Goal: Transaction & Acquisition: Obtain resource

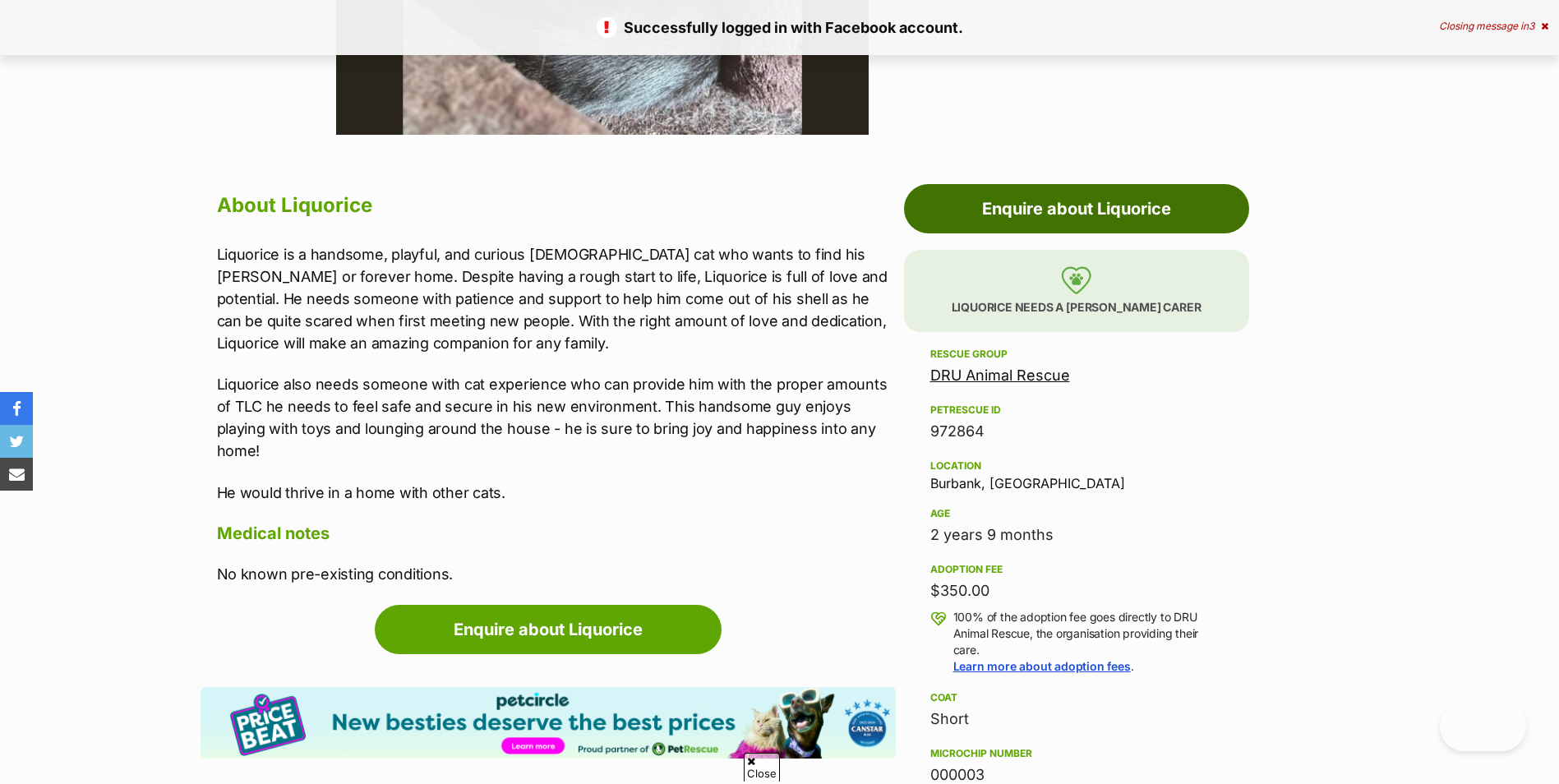
click at [1123, 212] on link "Enquire about Liquorice" at bounding box center [1077, 209] width 345 height 50
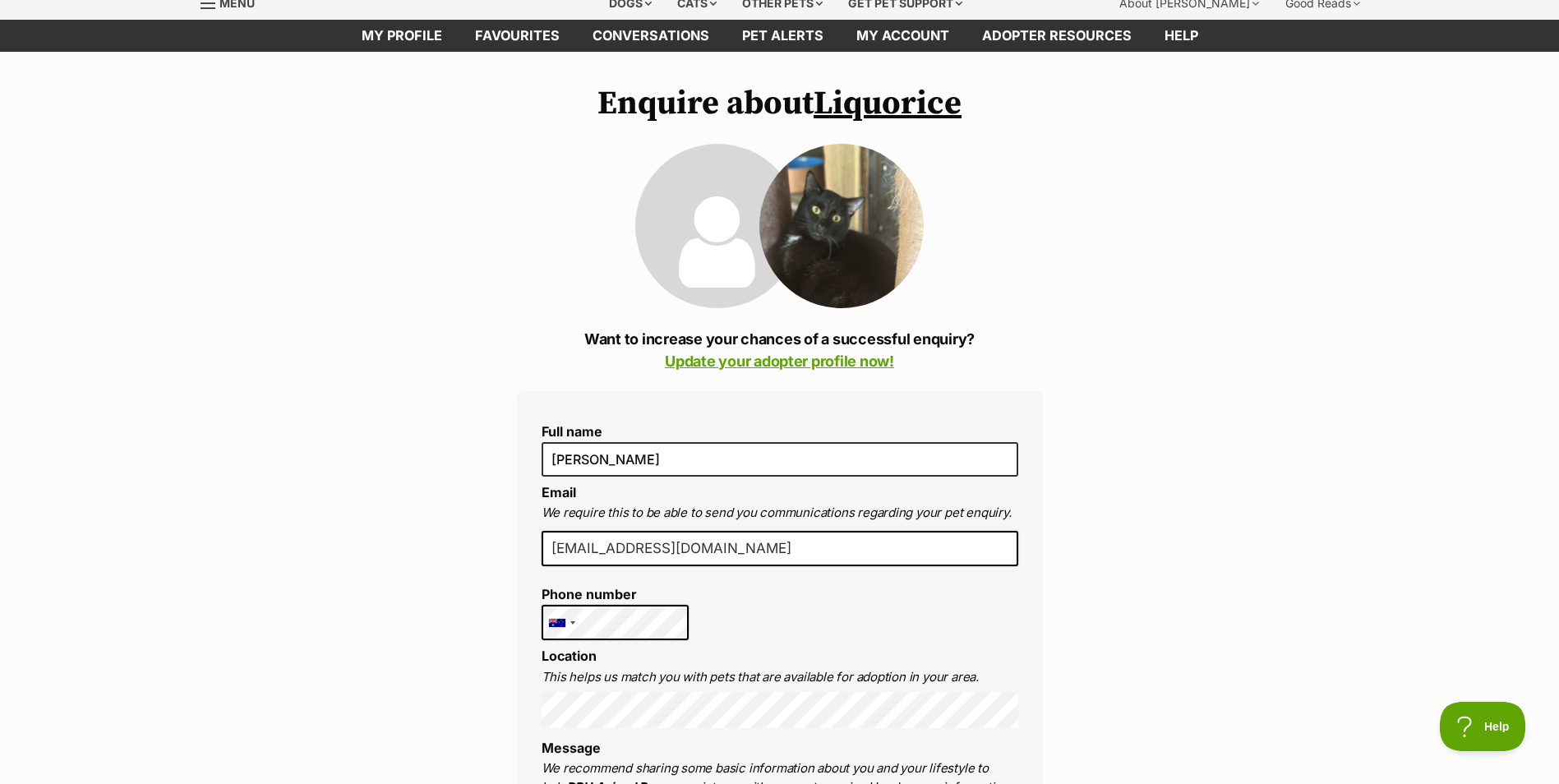
scroll to position [82, 0]
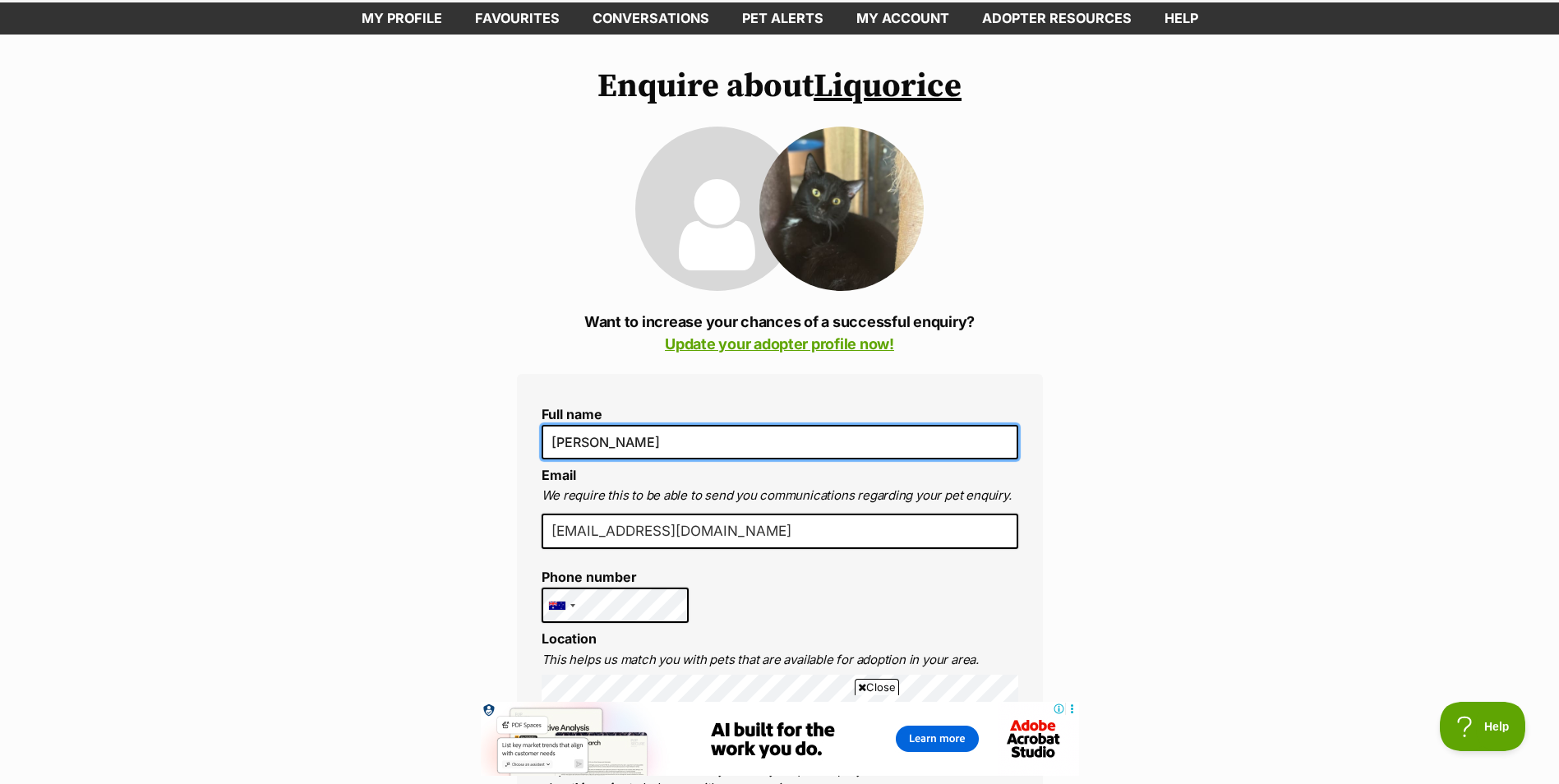
click at [633, 431] on input "[PERSON_NAME]" at bounding box center [780, 442] width 477 height 34
type input "Maddison Nutting"
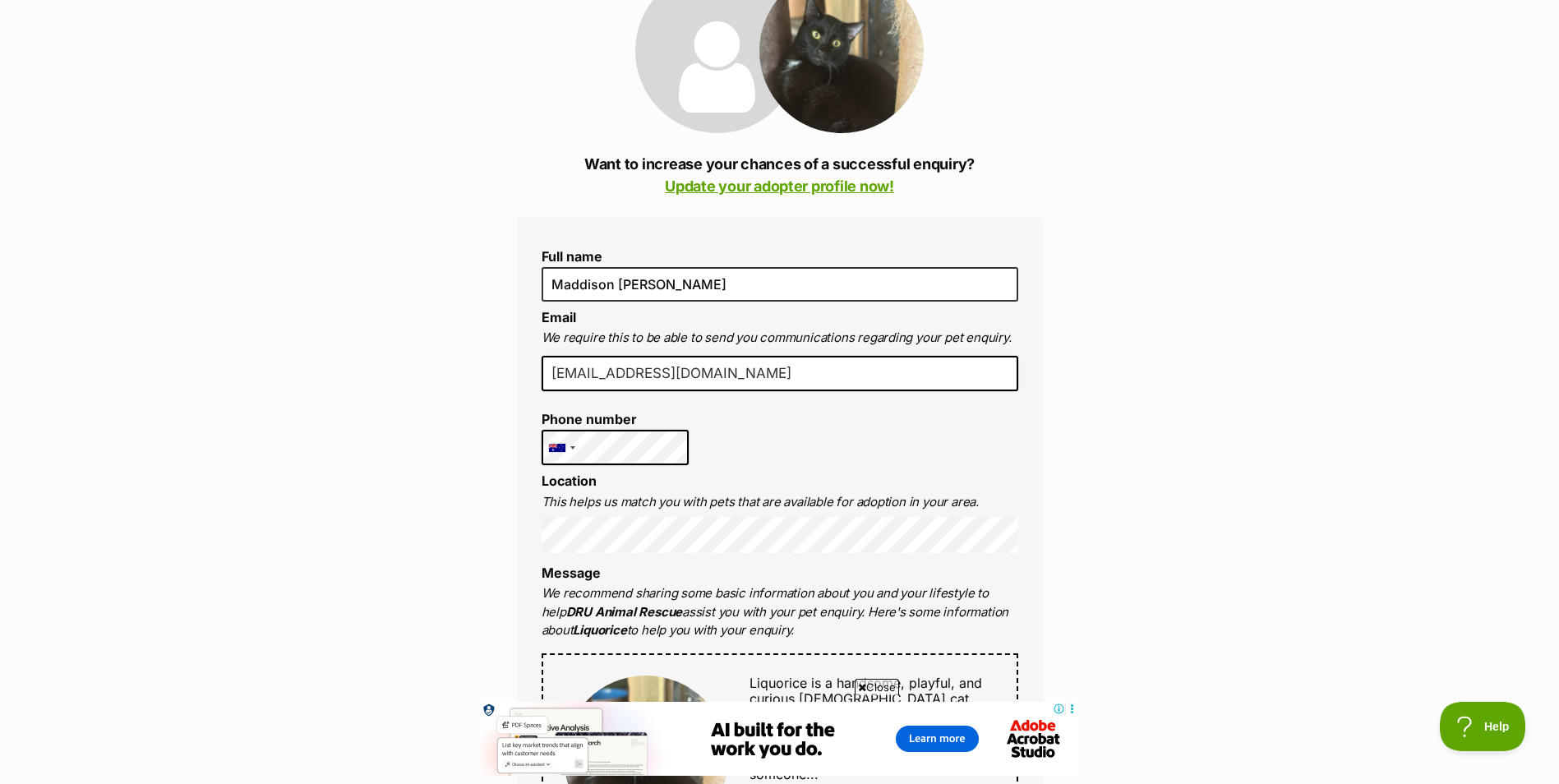
scroll to position [247, 0]
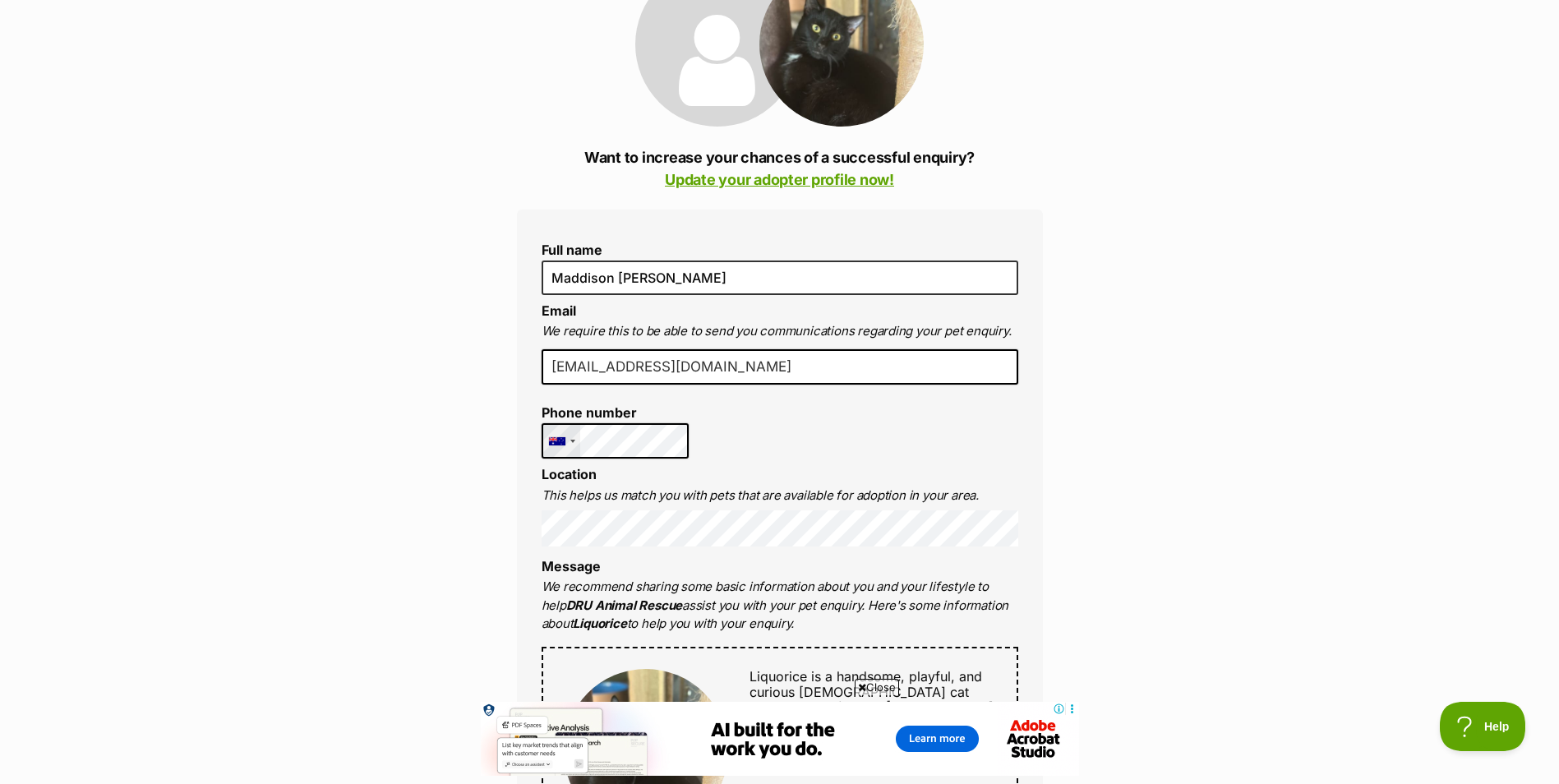
drag, startPoint x: 198, startPoint y: 446, endPoint x: 545, endPoint y: 455, distance: 347.1
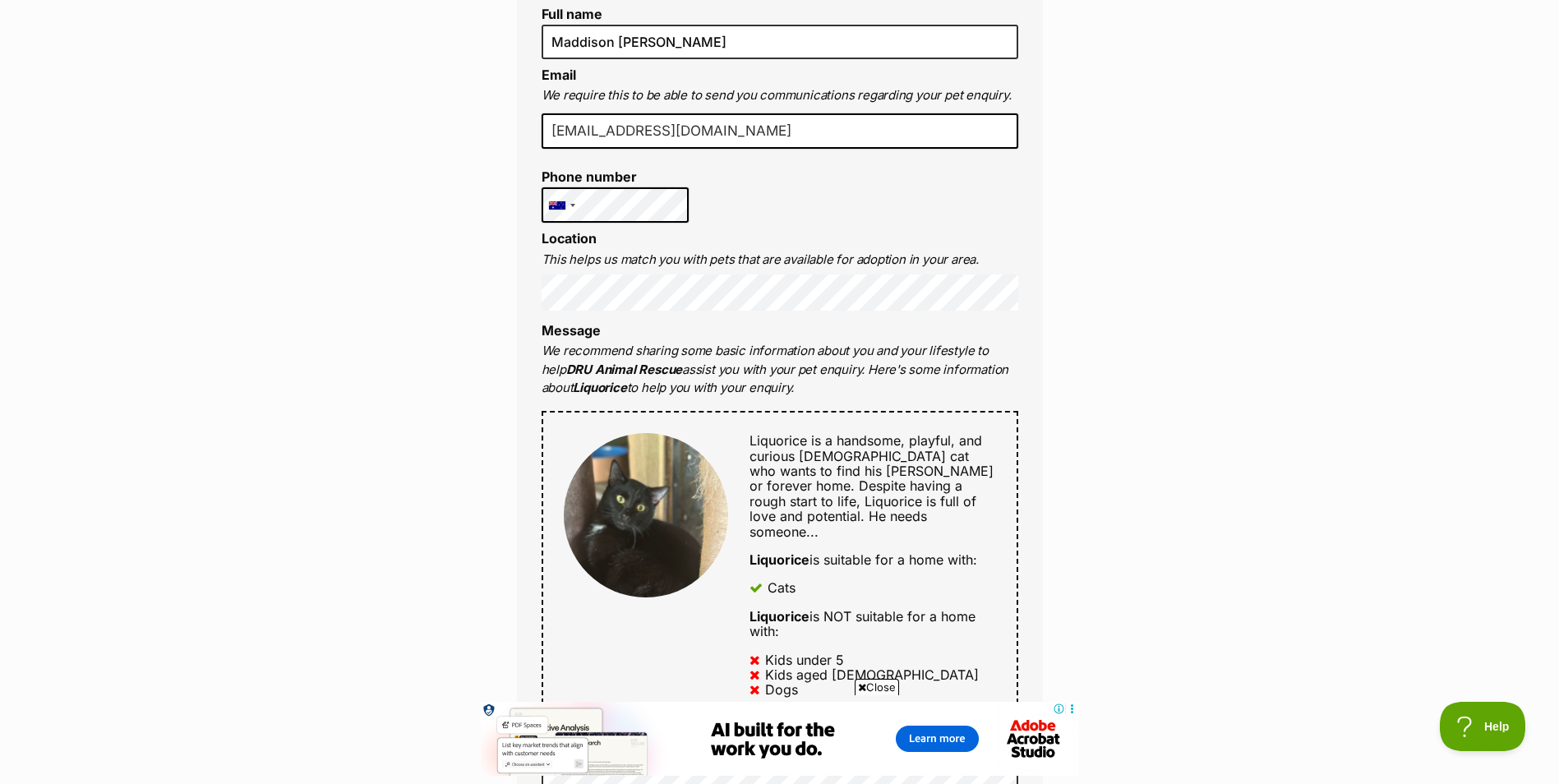
scroll to position [493, 0]
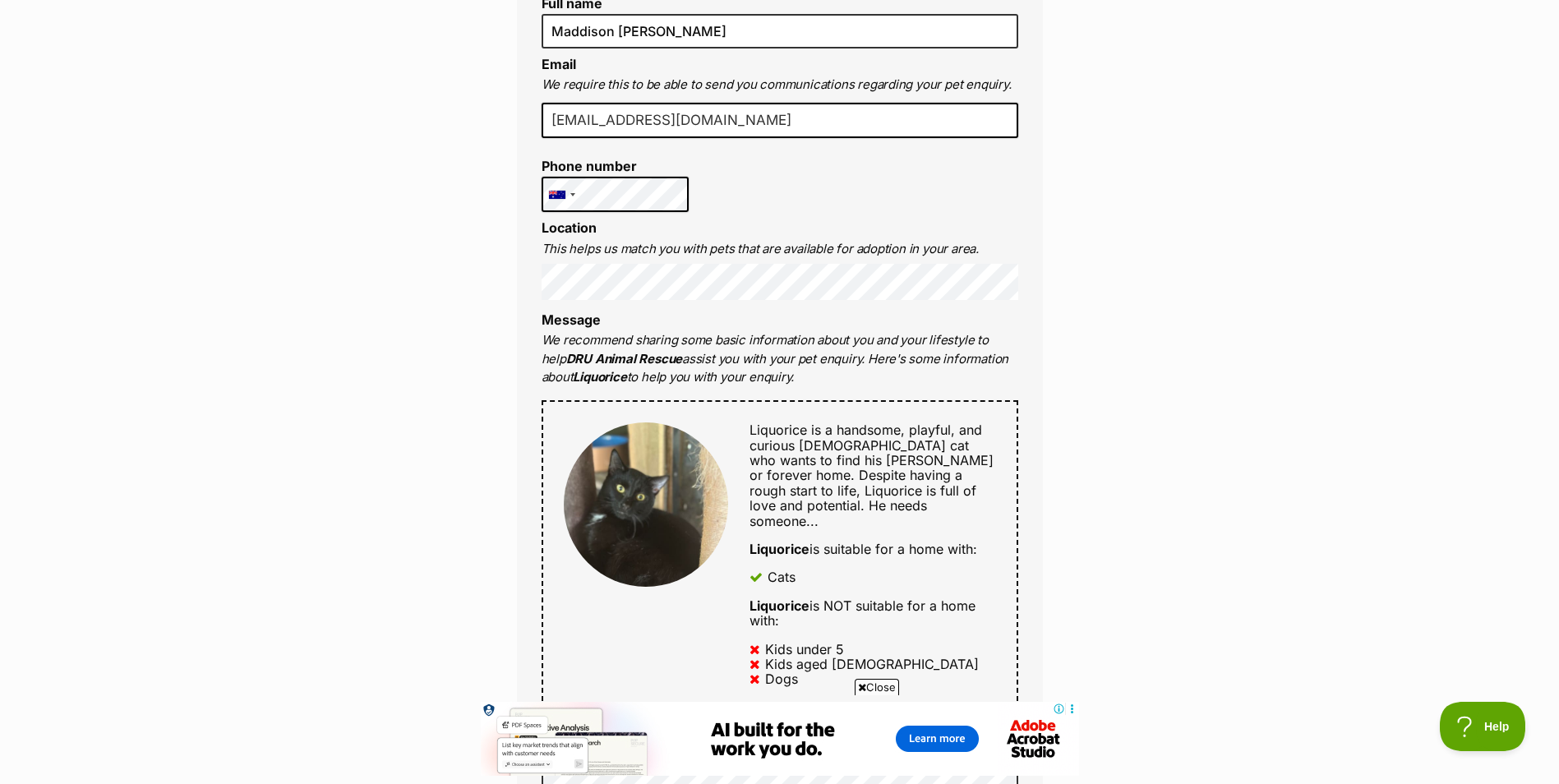
click at [1284, 499] on div "Enquire about Liquorice Want to increase your chances of a successful enquiry? …" at bounding box center [780, 628] width 1559 height 1942
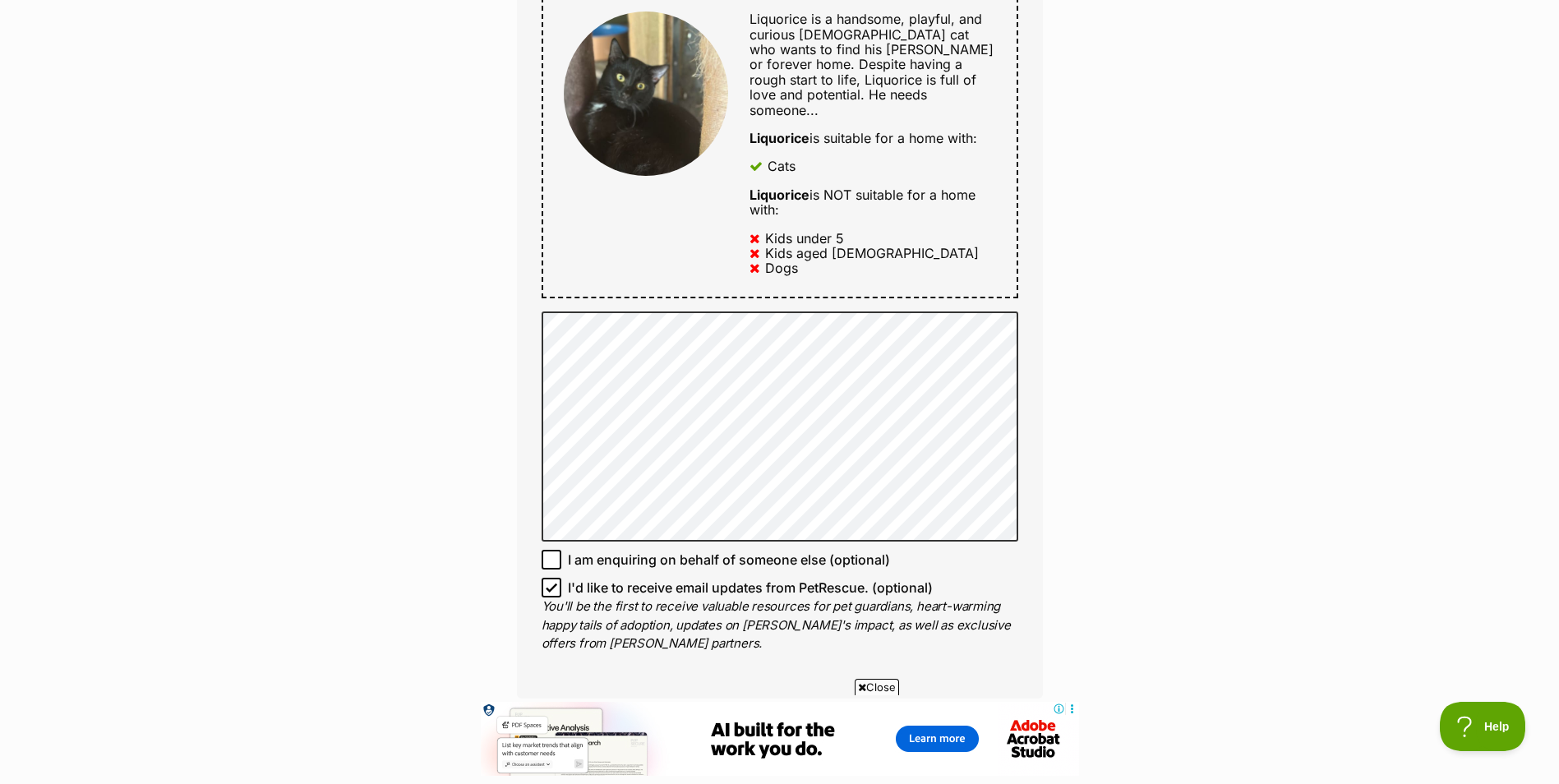
scroll to position [1068, 0]
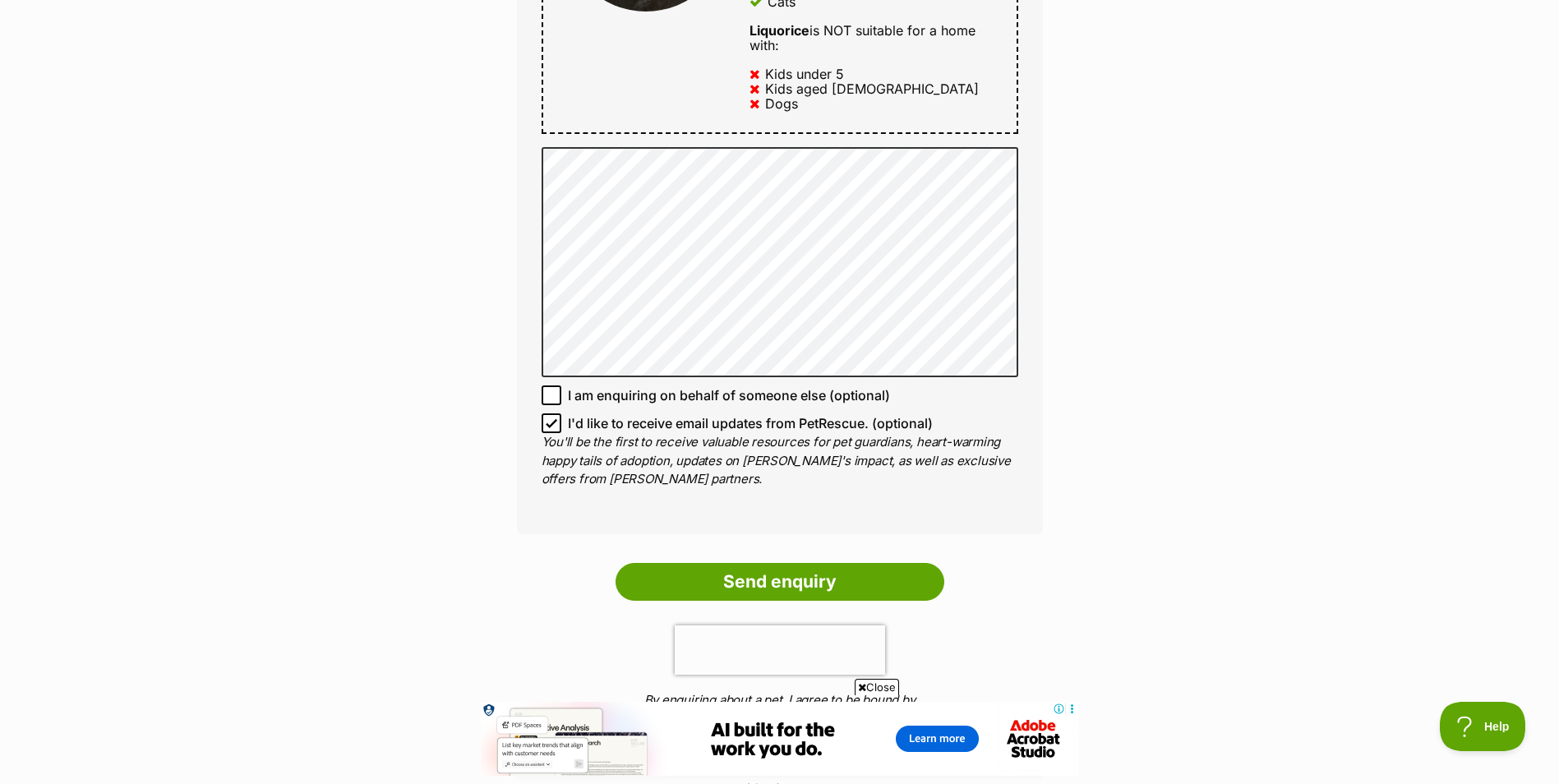
click at [731, 413] on span "I'd like to receive email updates from PetRescue. (optional)" at bounding box center [750, 423] width 365 height 20
click at [561, 413] on input "I'd like to receive email updates from PetRescue. (optional)" at bounding box center [551, 423] width 20 height 20
checkbox input "false"
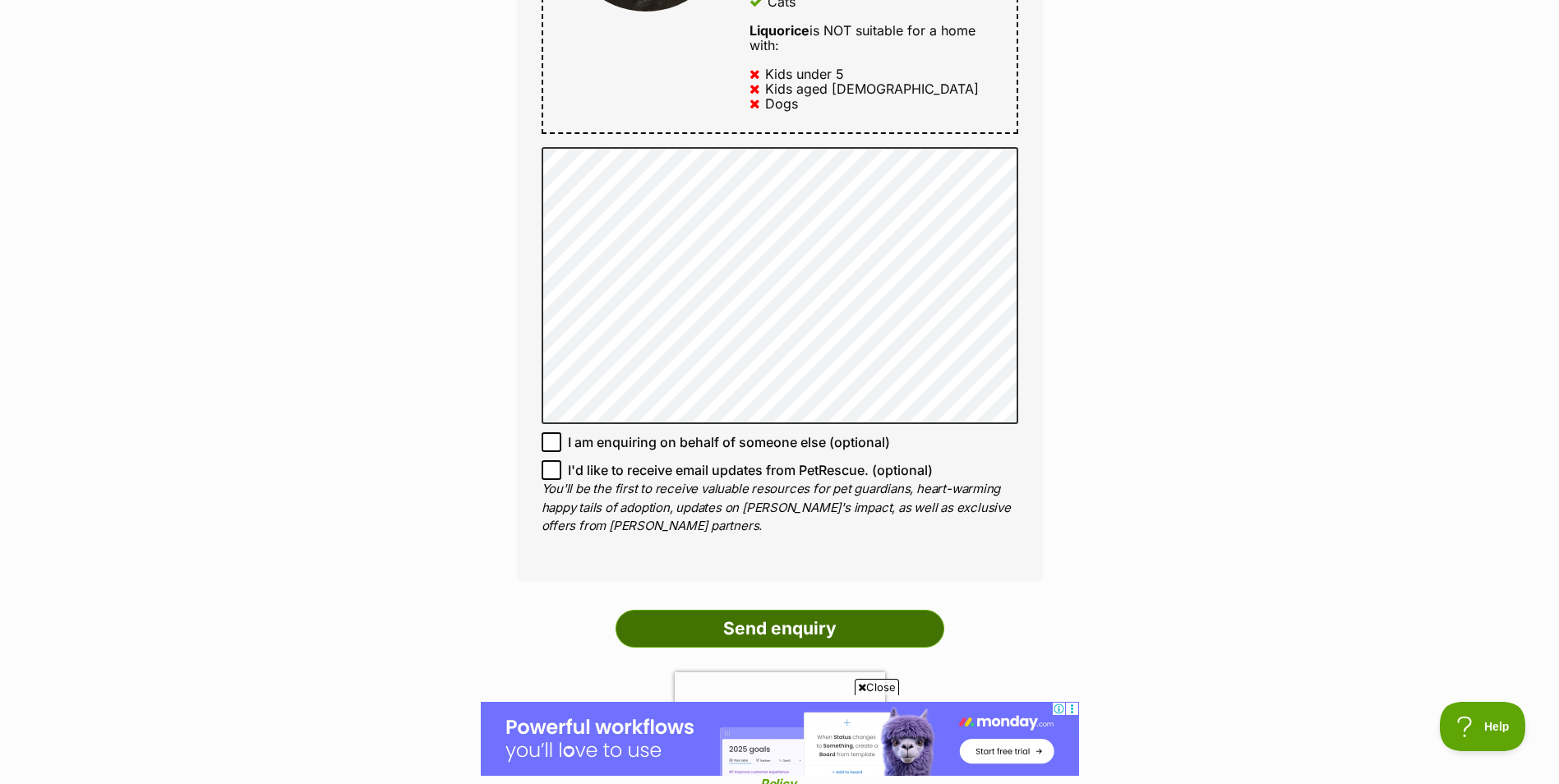
click at [813, 618] on input "Send enquiry" at bounding box center [780, 628] width 329 height 38
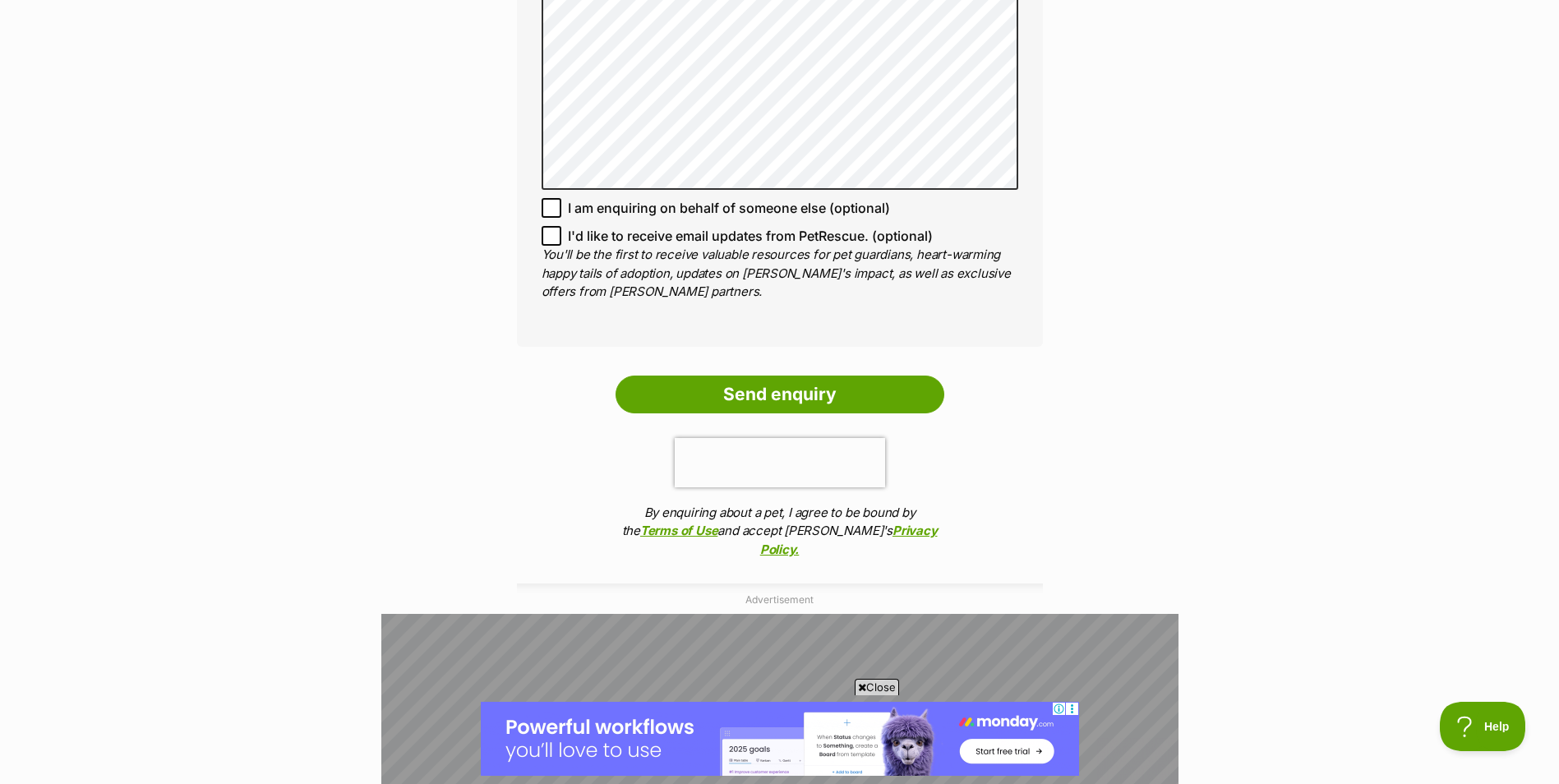
scroll to position [1314, 0]
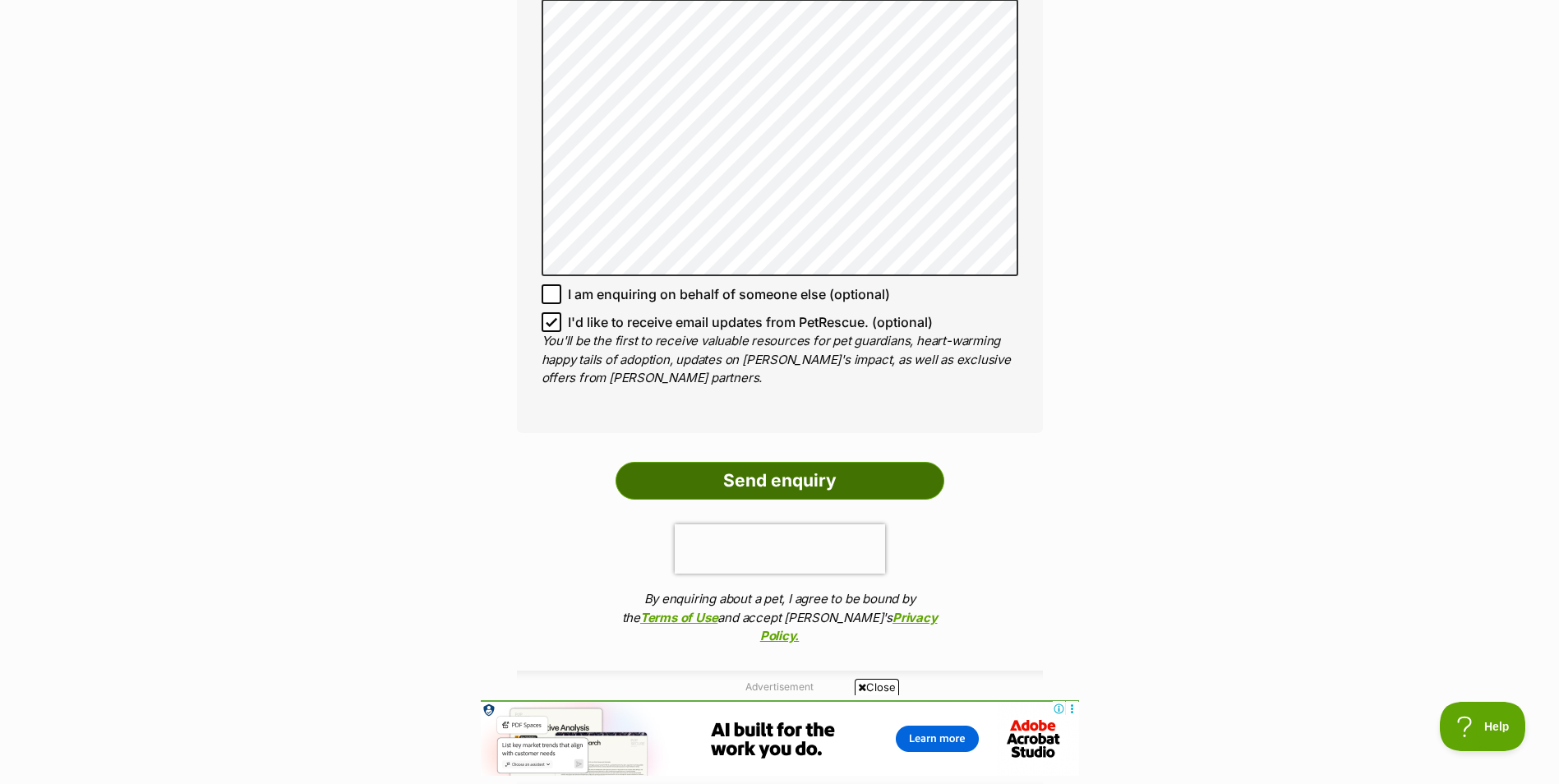
click at [809, 461] on input "Send enquiry" at bounding box center [780, 480] width 329 height 38
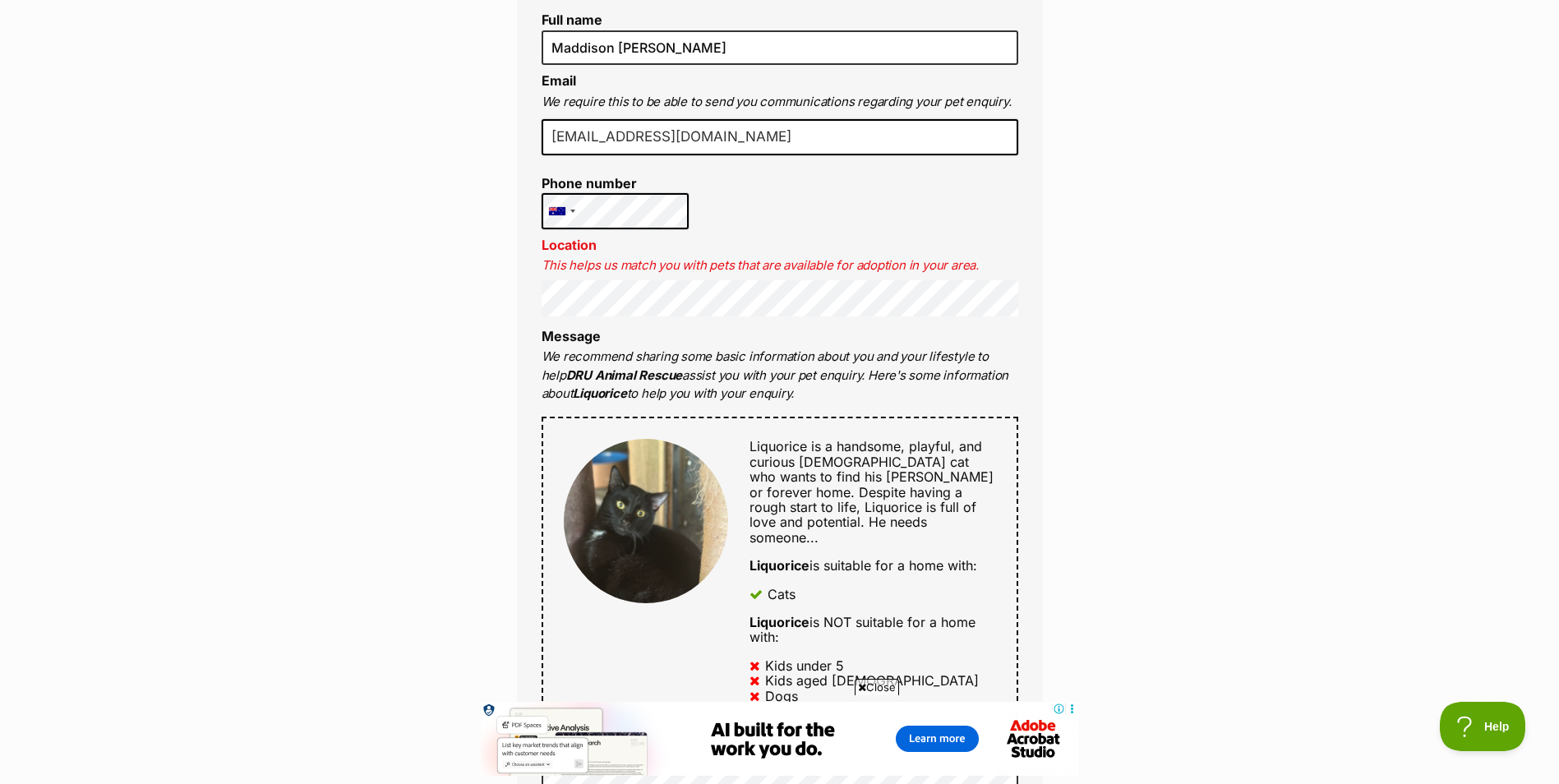
scroll to position [986, 0]
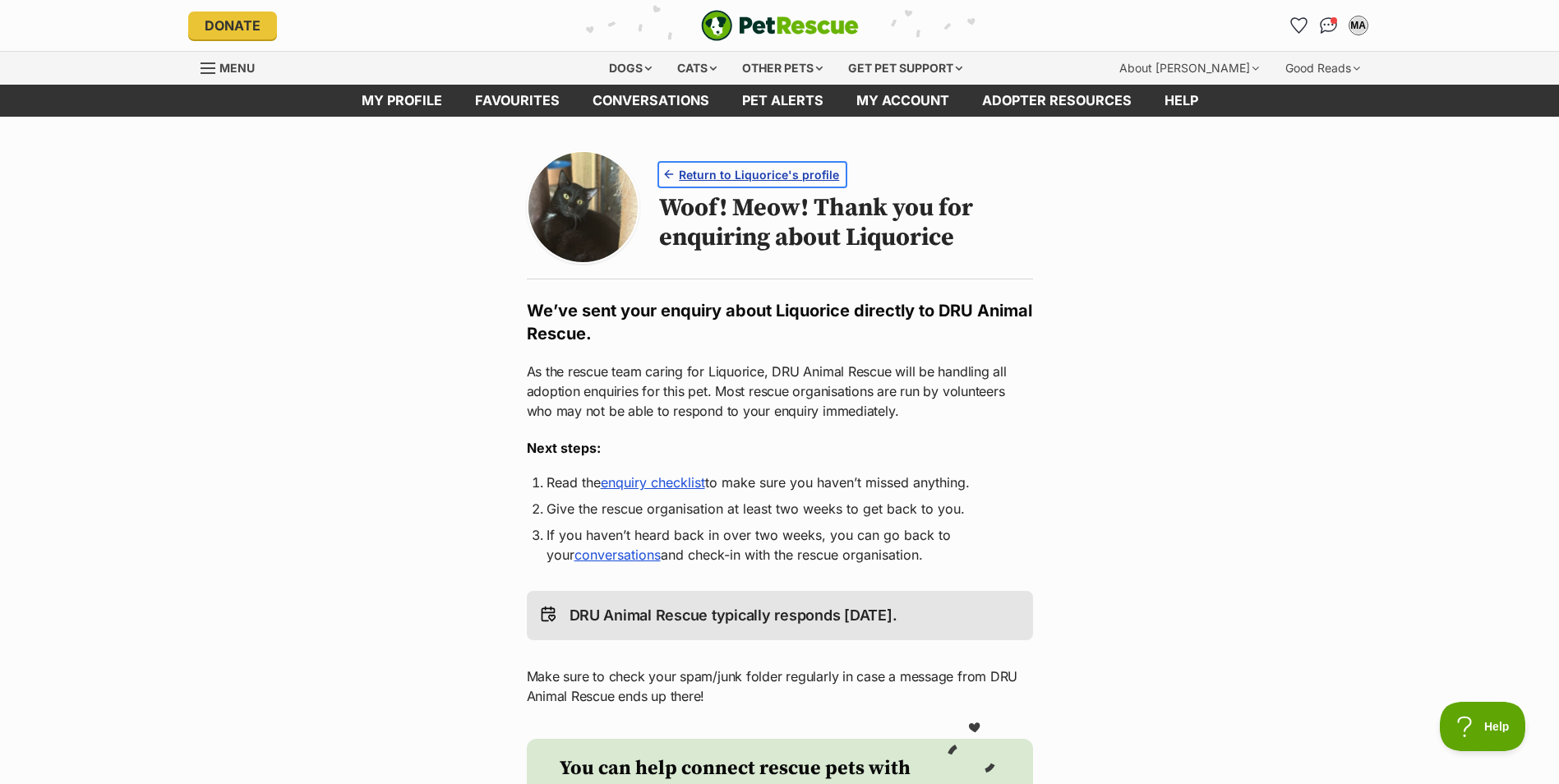
click at [746, 175] on span "Return to Liquorice's profile" at bounding box center [759, 175] width 160 height 18
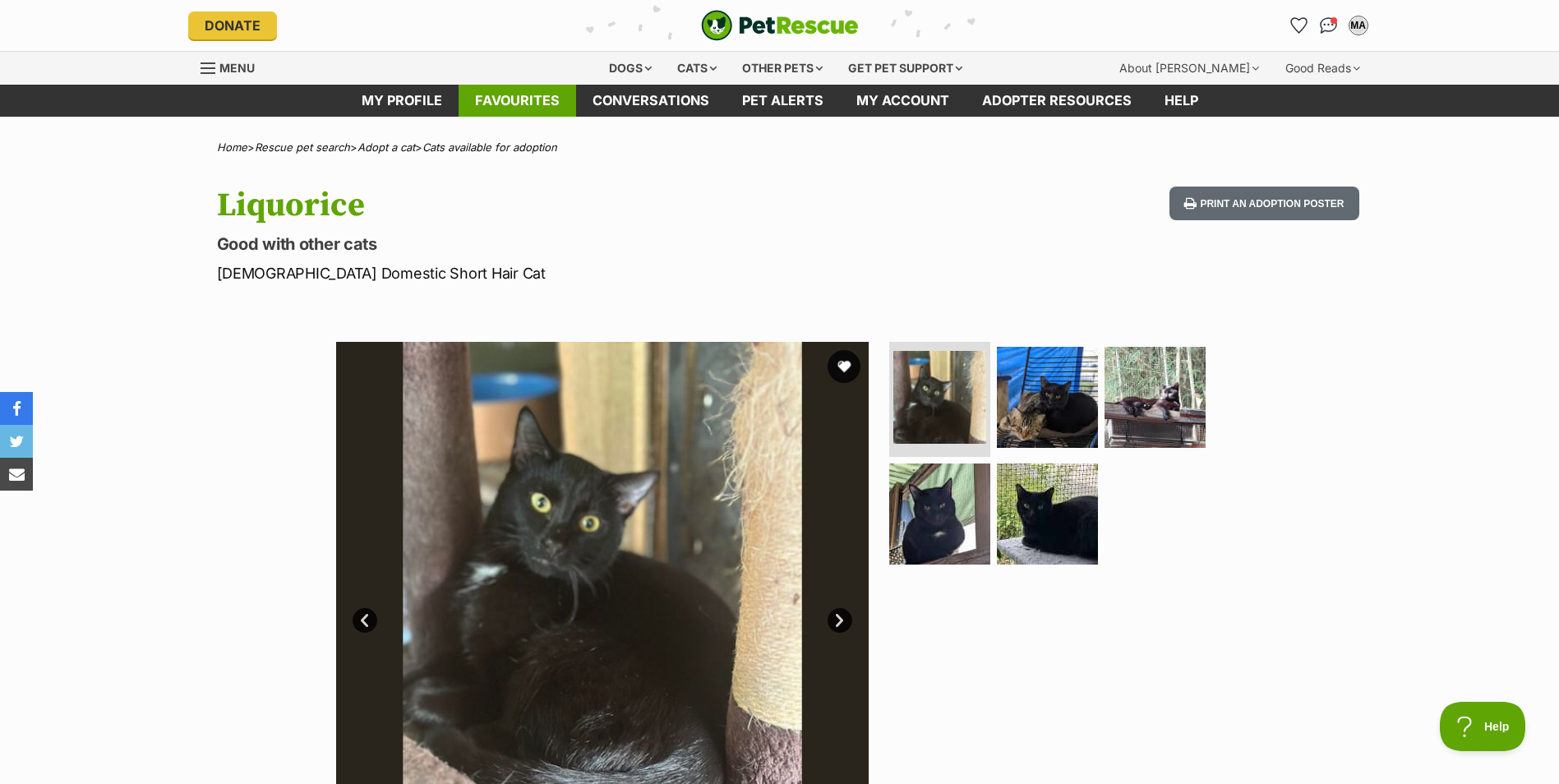
click at [458, 147] on link "Cats available for adoption" at bounding box center [490, 146] width 135 height 13
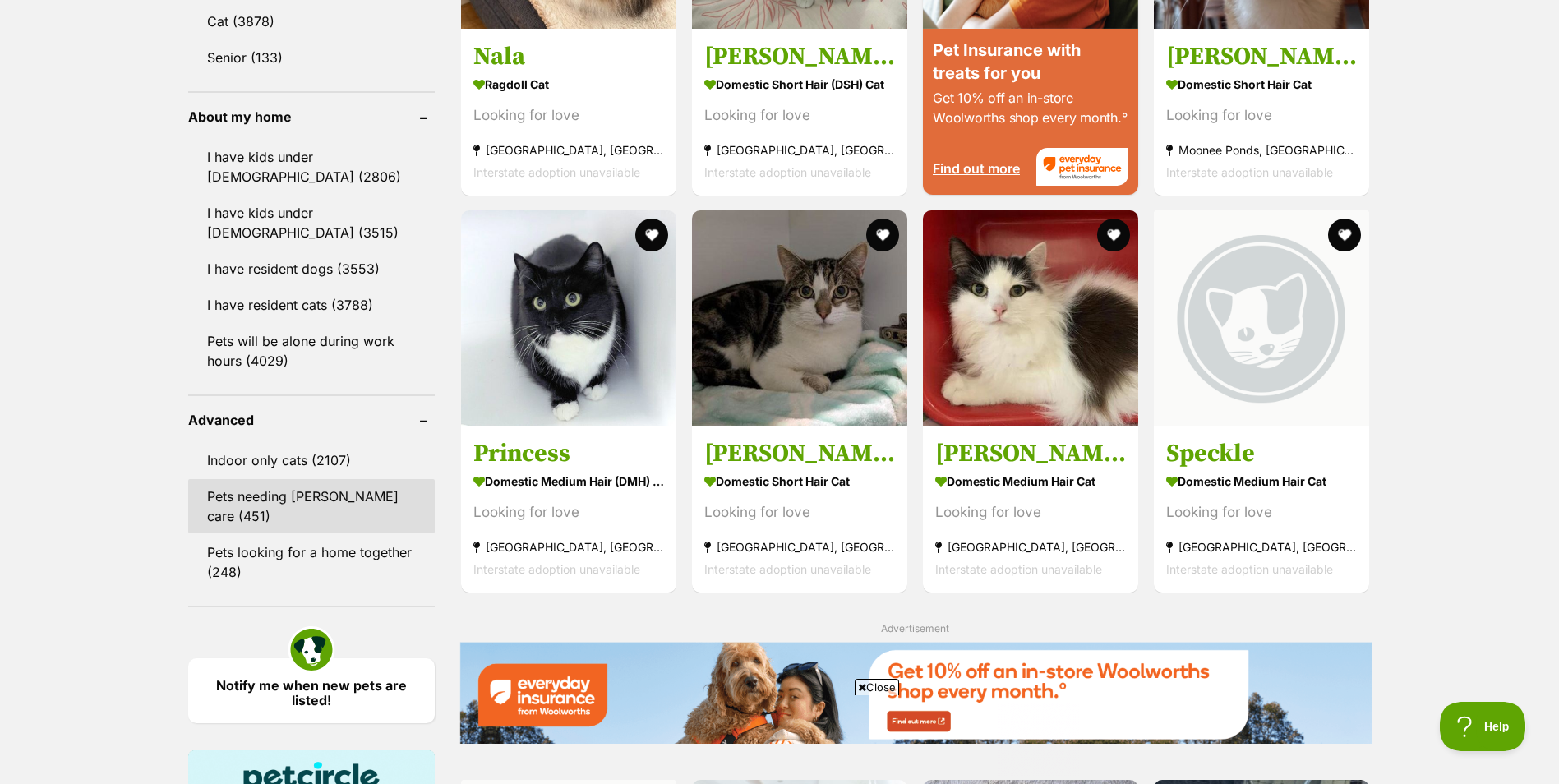
click at [363, 498] on link "Pets needing [PERSON_NAME] care (451)" at bounding box center [311, 506] width 247 height 55
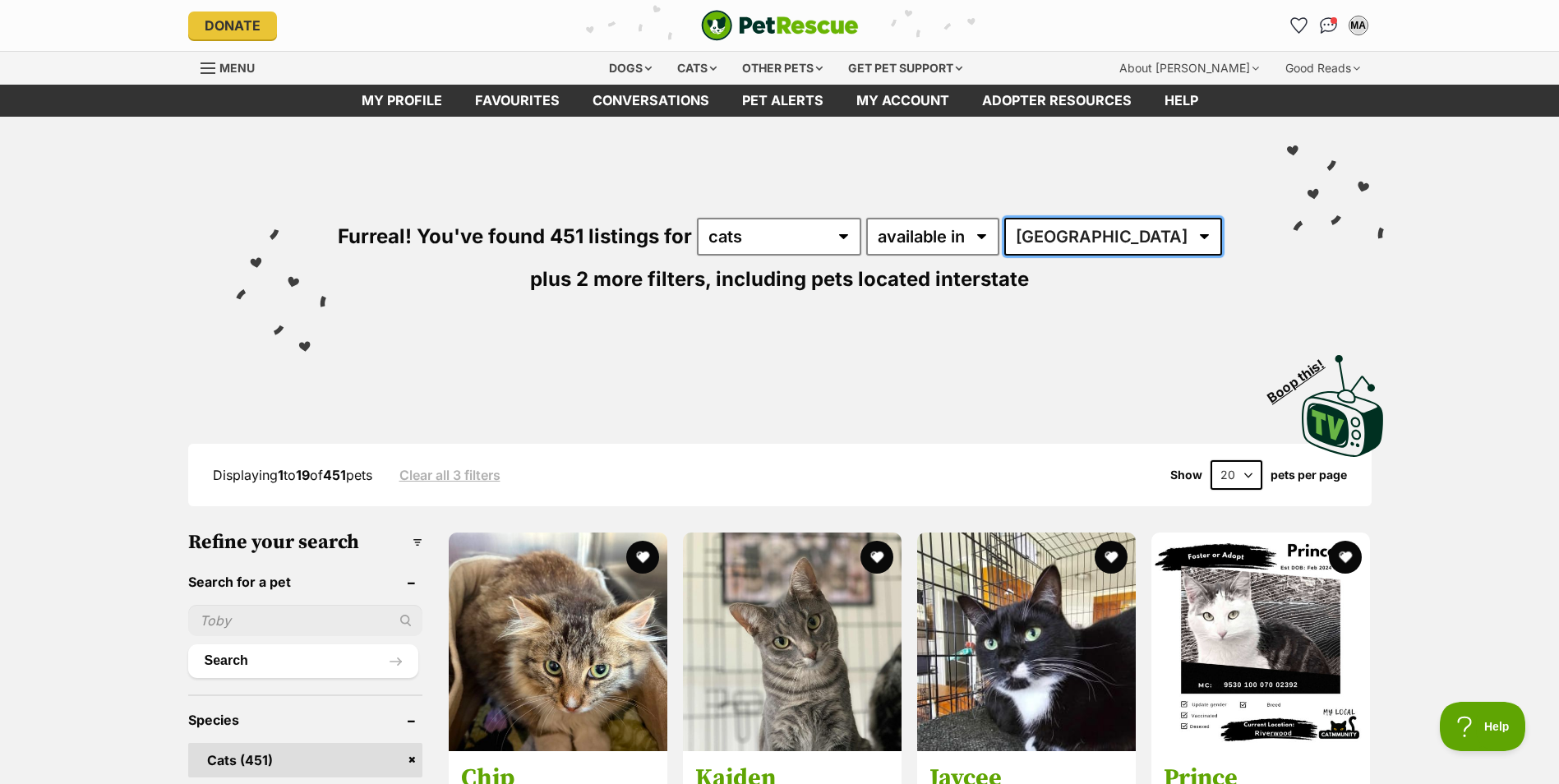
click at [1029, 229] on select "[GEOGRAPHIC_DATA] [GEOGRAPHIC_DATA] [GEOGRAPHIC_DATA] [GEOGRAPHIC_DATA] [GEOGRA…" at bounding box center [1113, 236] width 218 height 38
select select "QLD"
click at [1023, 217] on select "[GEOGRAPHIC_DATA] [GEOGRAPHIC_DATA] [GEOGRAPHIC_DATA] [GEOGRAPHIC_DATA] [GEOGRA…" at bounding box center [1113, 236] width 218 height 38
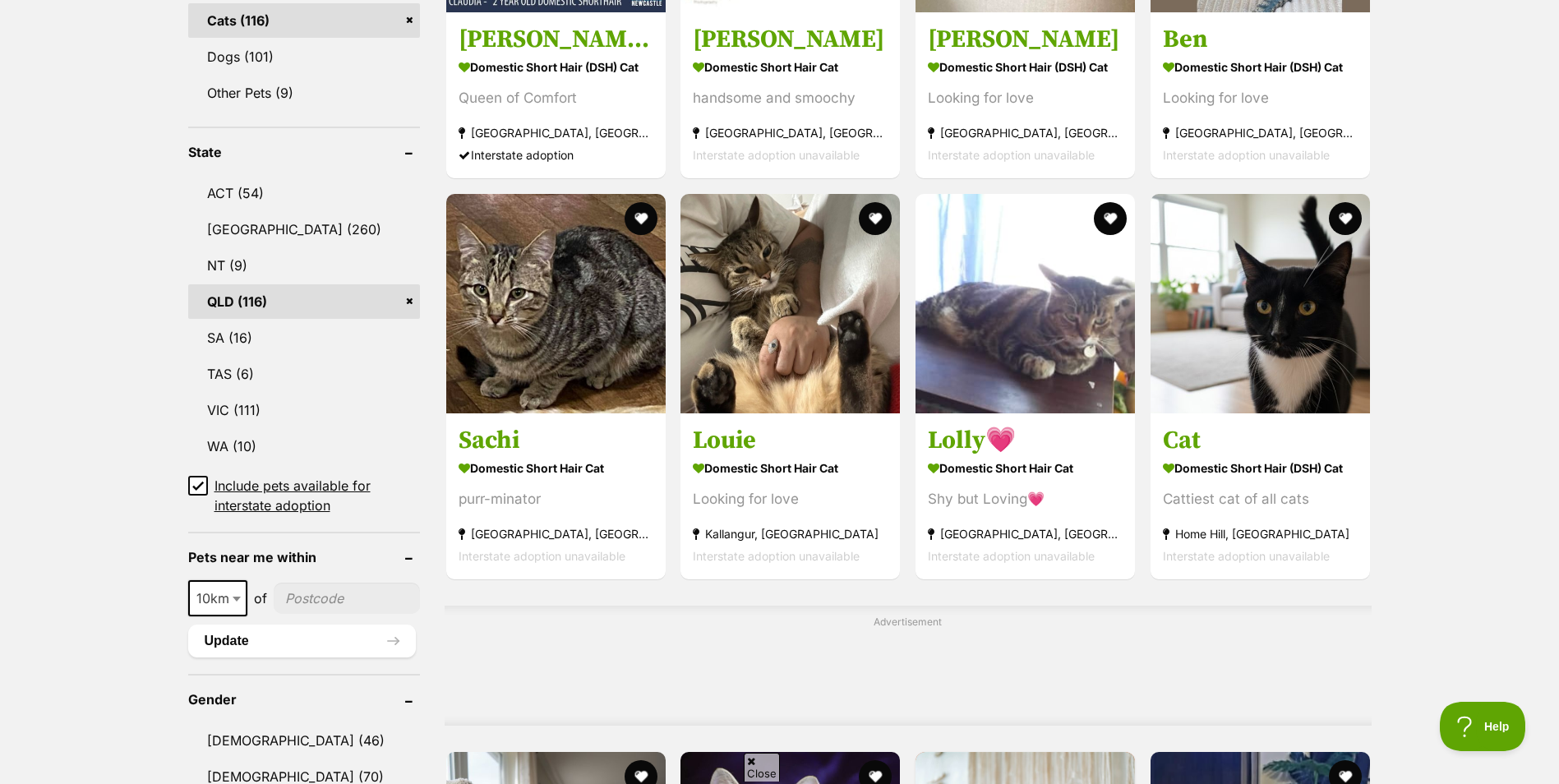
click at [232, 582] on span at bounding box center [238, 598] width 17 height 36
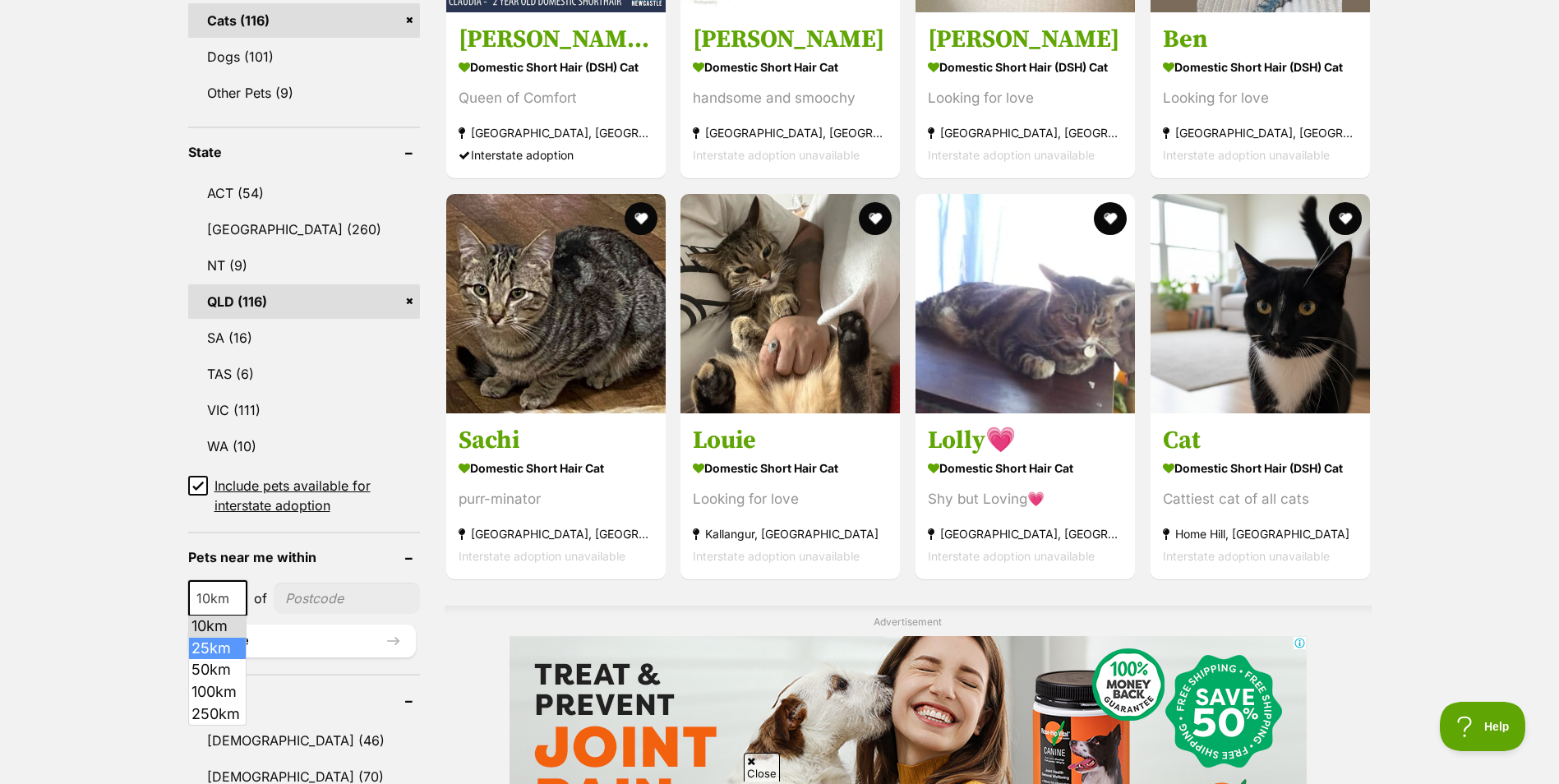
select select "25"
drag, startPoint x: 310, startPoint y: 585, endPoint x: 323, endPoint y: 608, distance: 26.4
click at [310, 585] on input"] "postcode" at bounding box center [347, 598] width 143 height 31
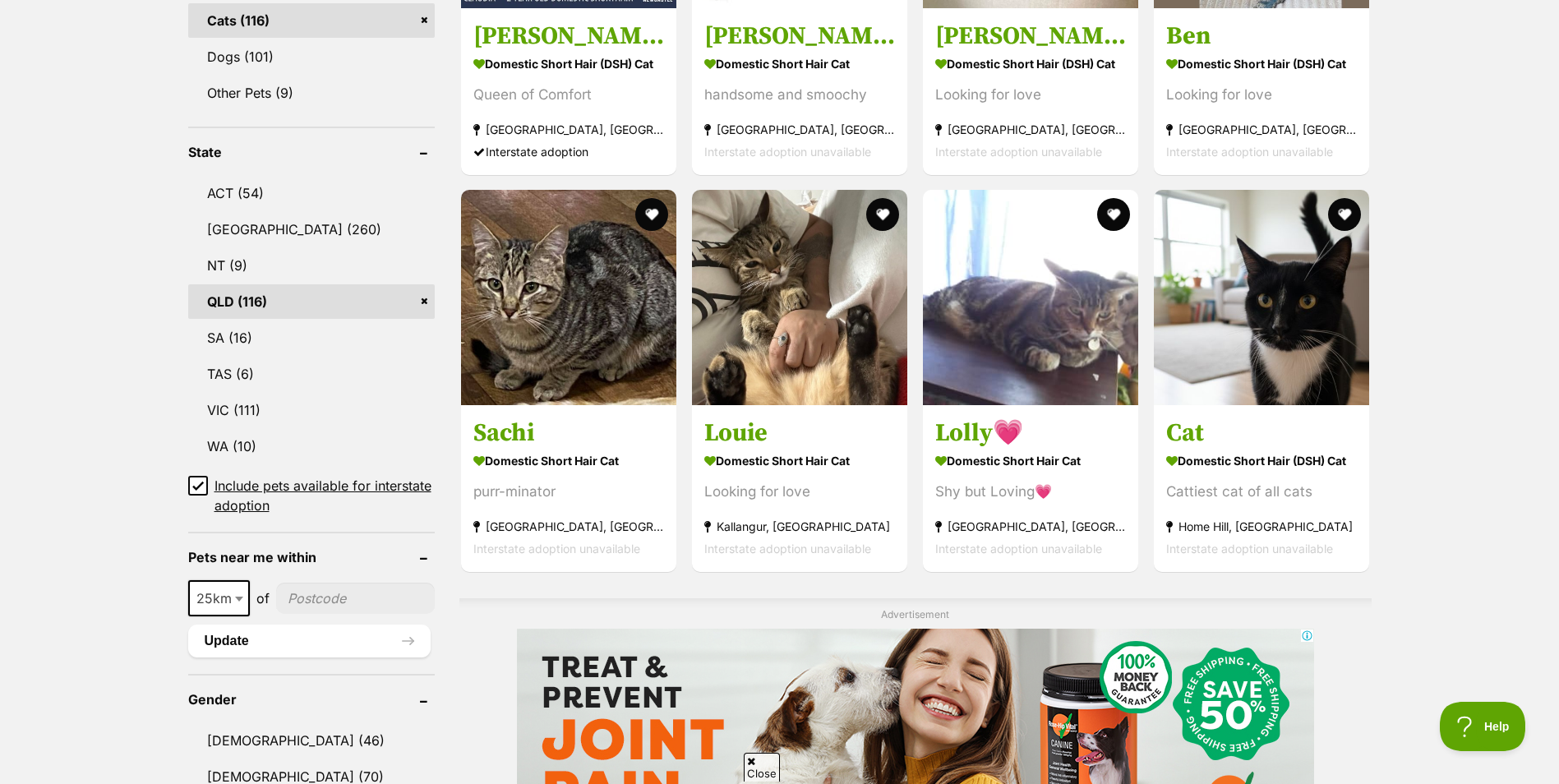
type input"] "4053"
click at [295, 647] on button "Update" at bounding box center [309, 641] width 243 height 33
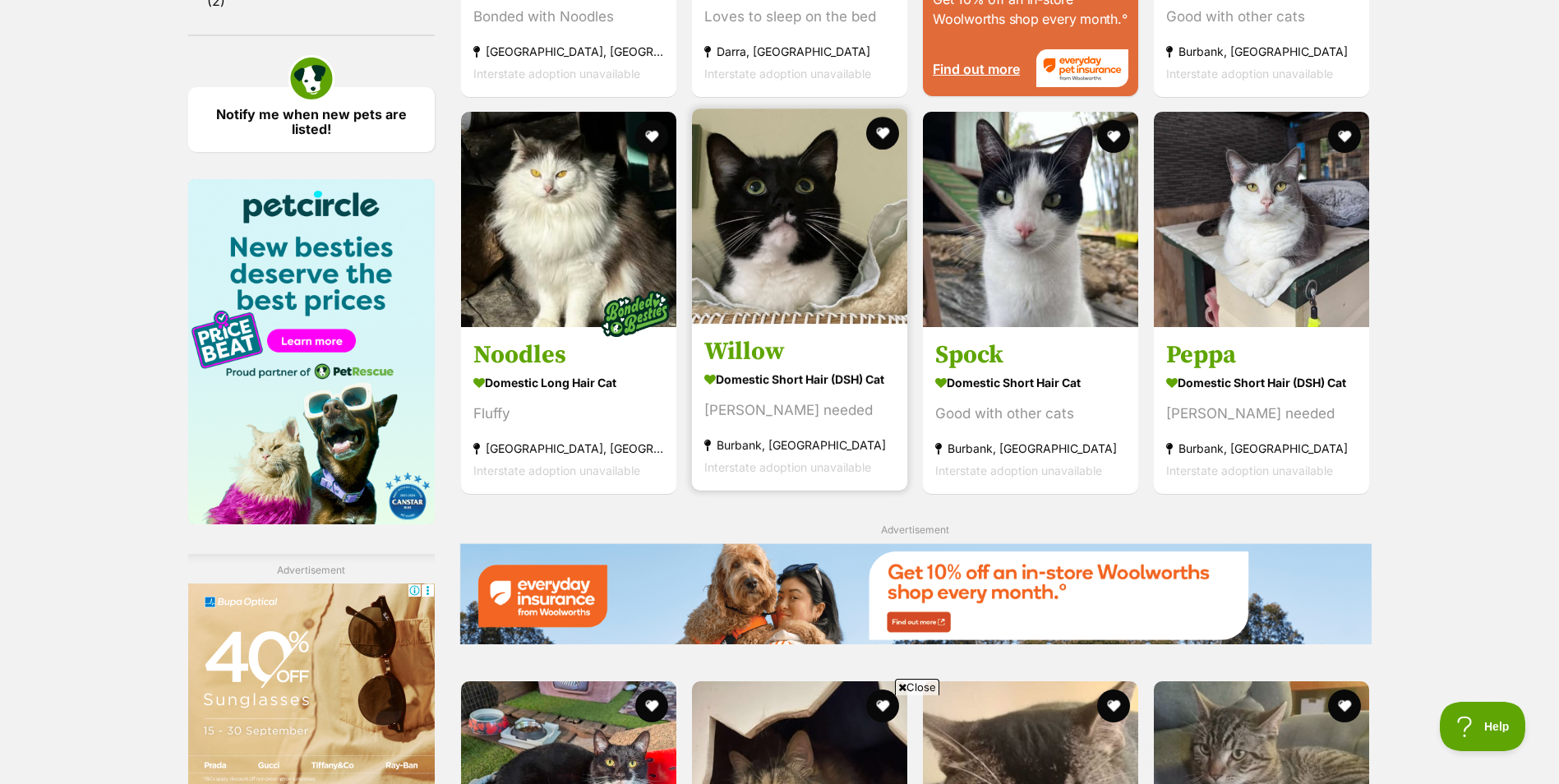
scroll to position [1972, 0]
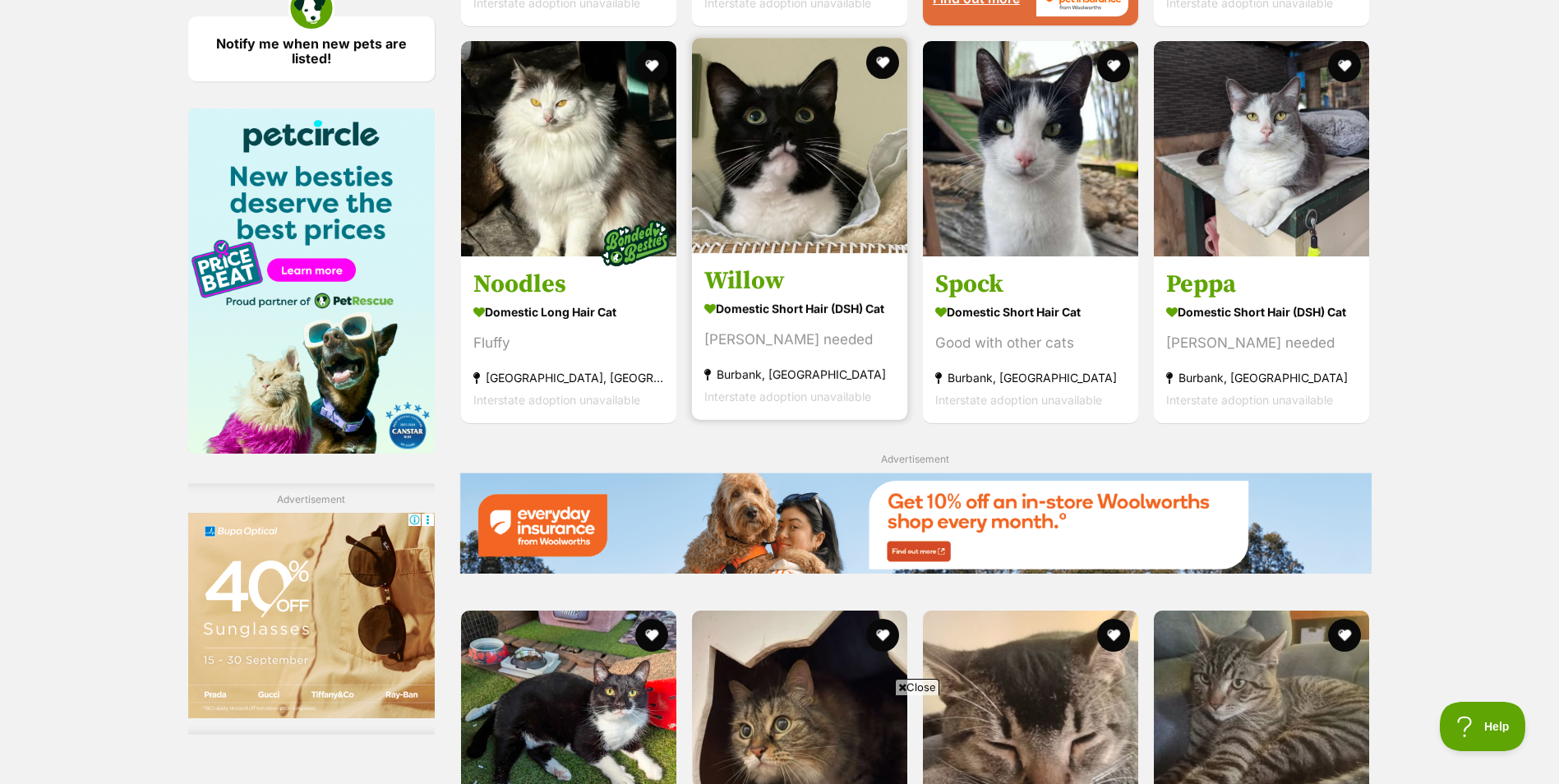
click at [793, 226] on img at bounding box center [799, 145] width 216 height 216
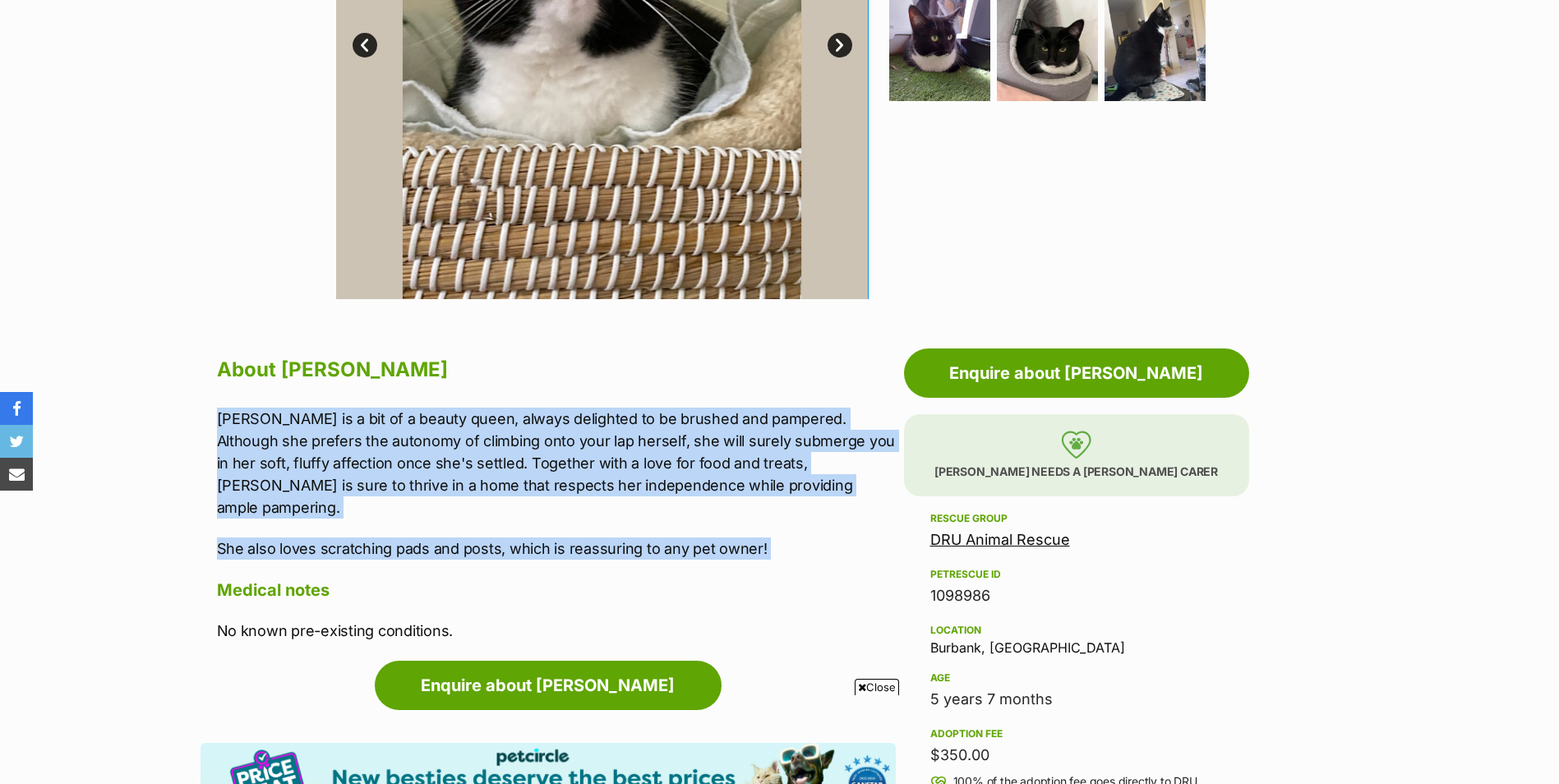
drag, startPoint x: 221, startPoint y: 426, endPoint x: 193, endPoint y: 549, distance: 126.1
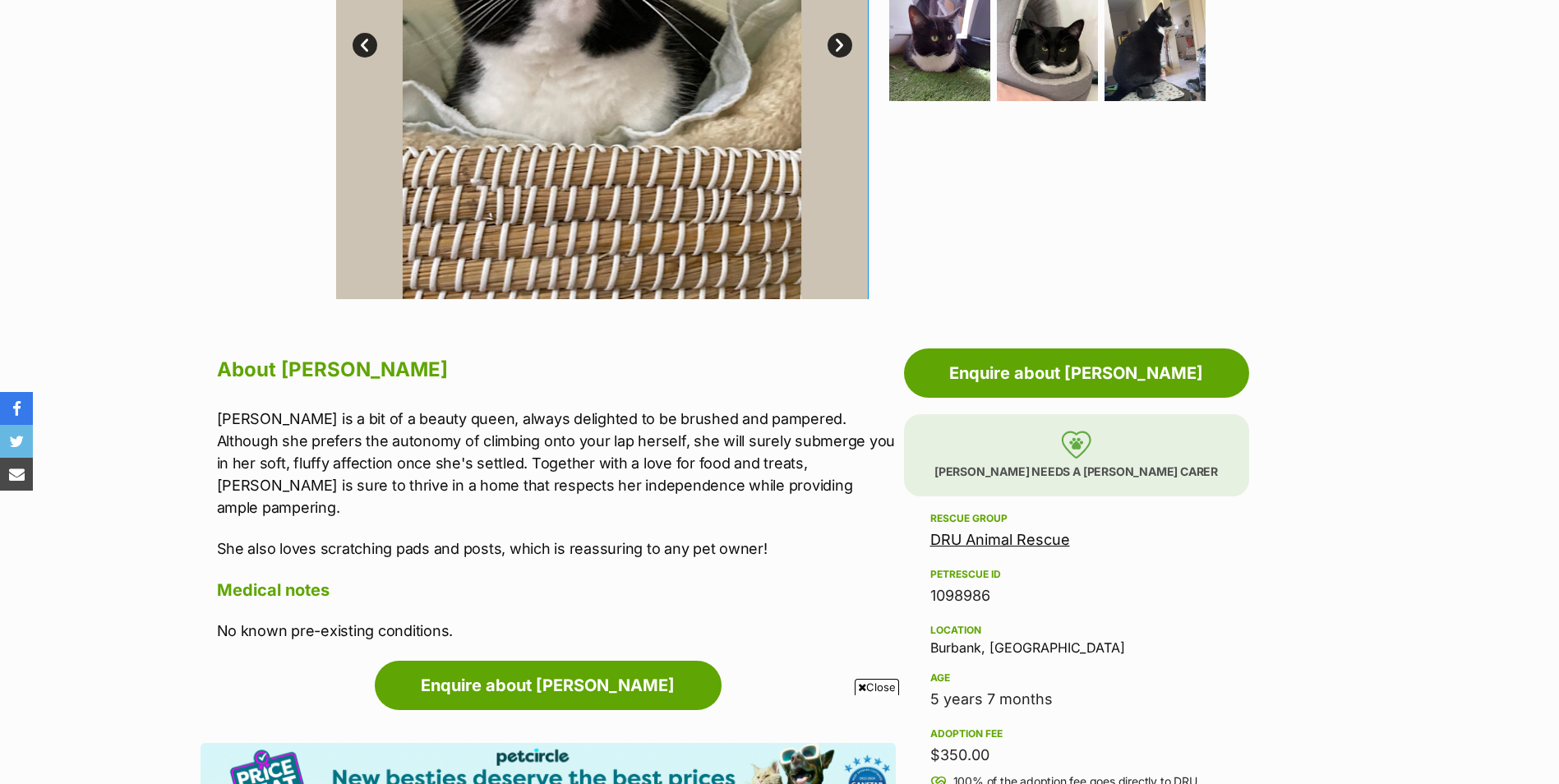
drag, startPoint x: 220, startPoint y: 550, endPoint x: 598, endPoint y: 560, distance: 378.1
click at [598, 579] on h4 "Medical notes" at bounding box center [556, 590] width 679 height 21
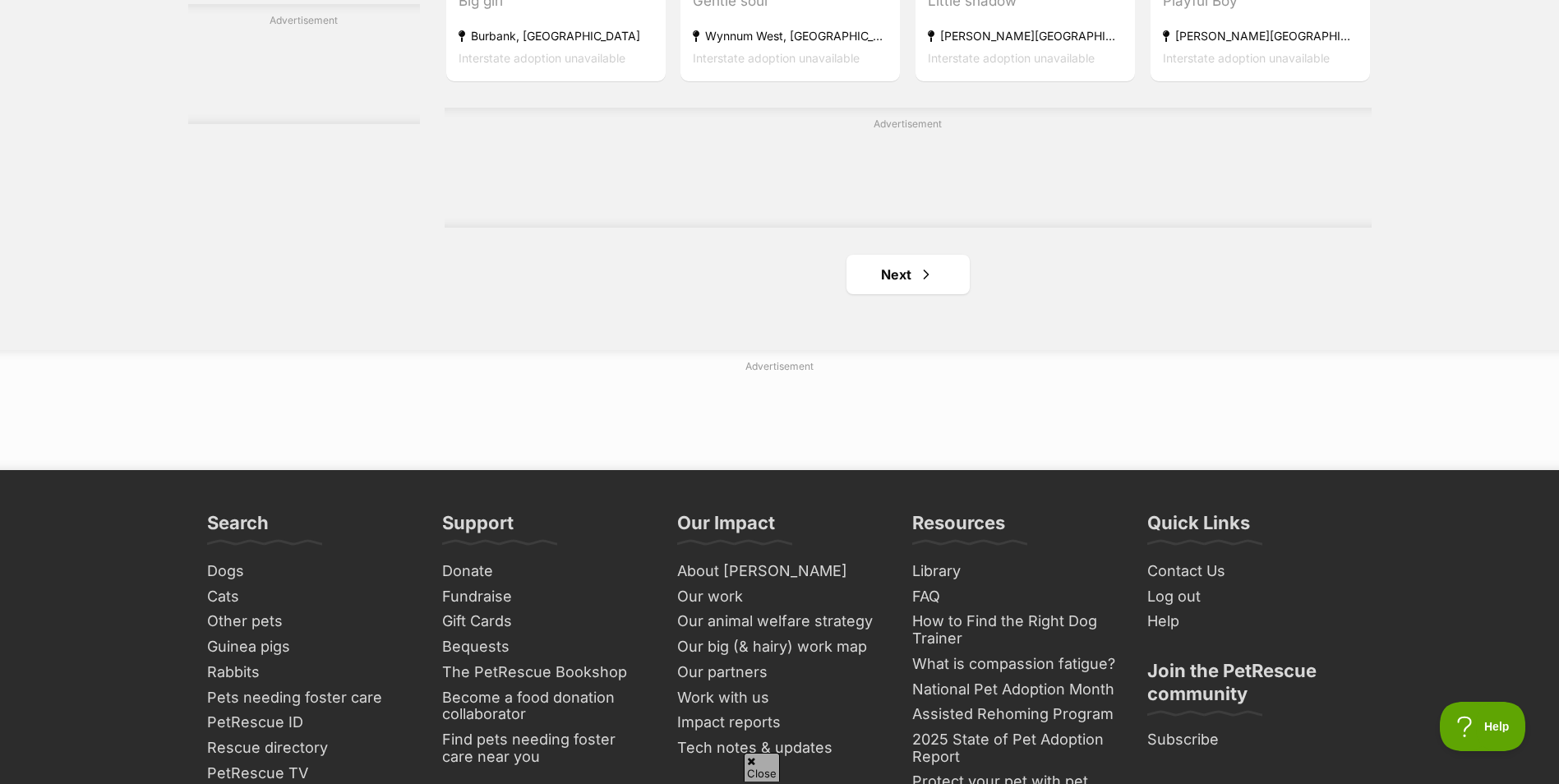
scroll to position [2794, 0]
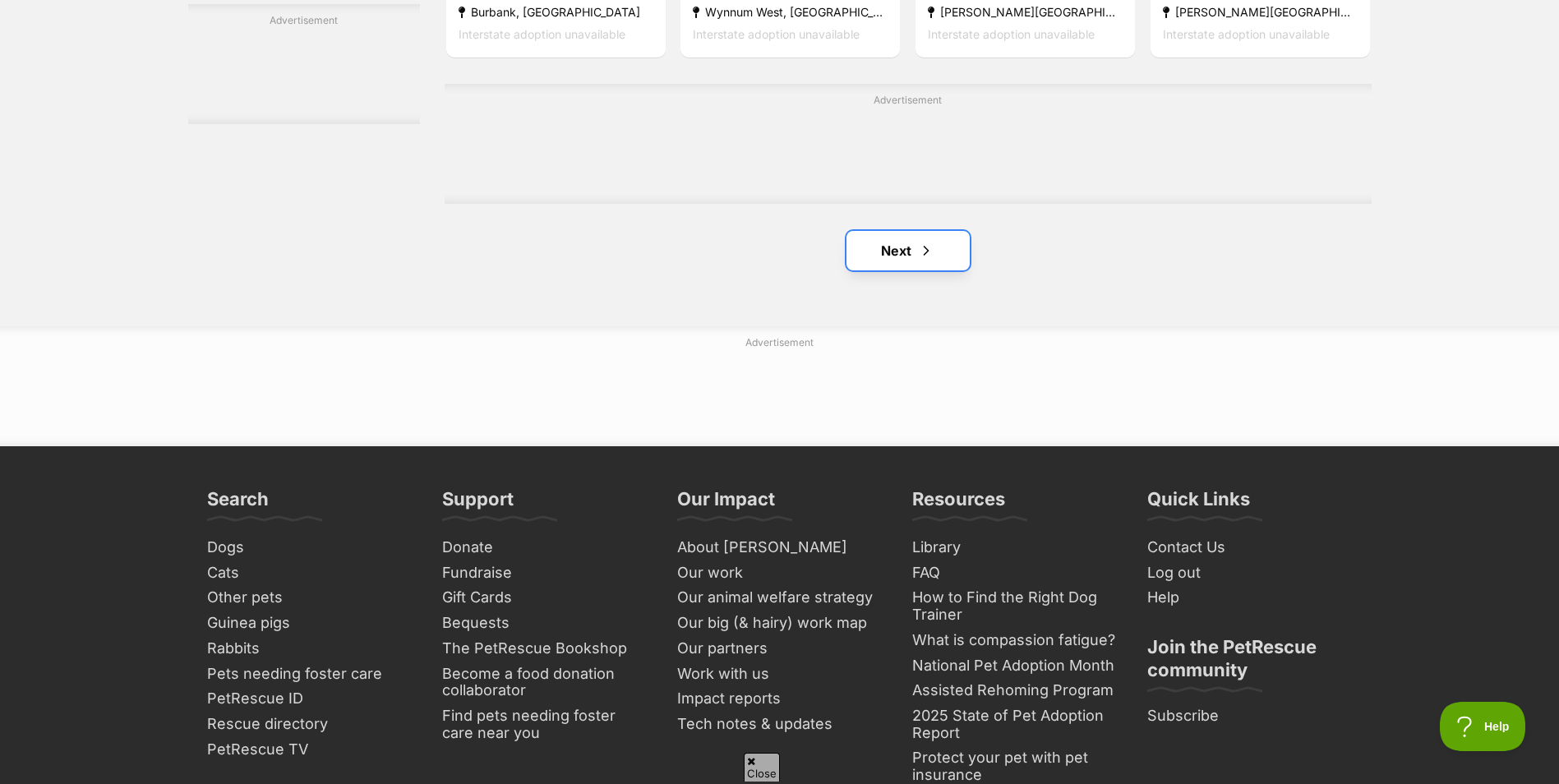
click at [921, 258] on span "Next page" at bounding box center [926, 251] width 17 height 20
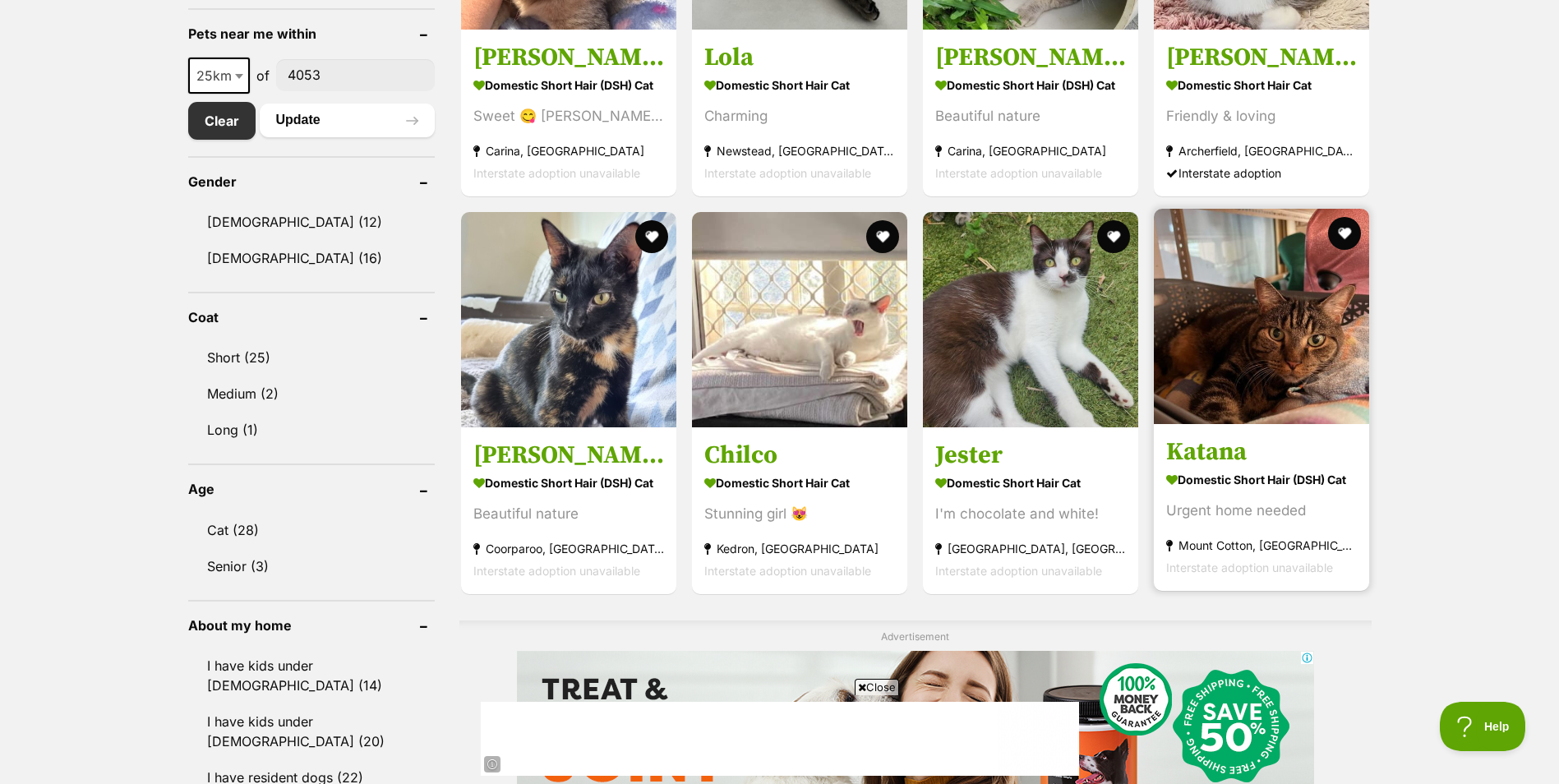
scroll to position [739, 0]
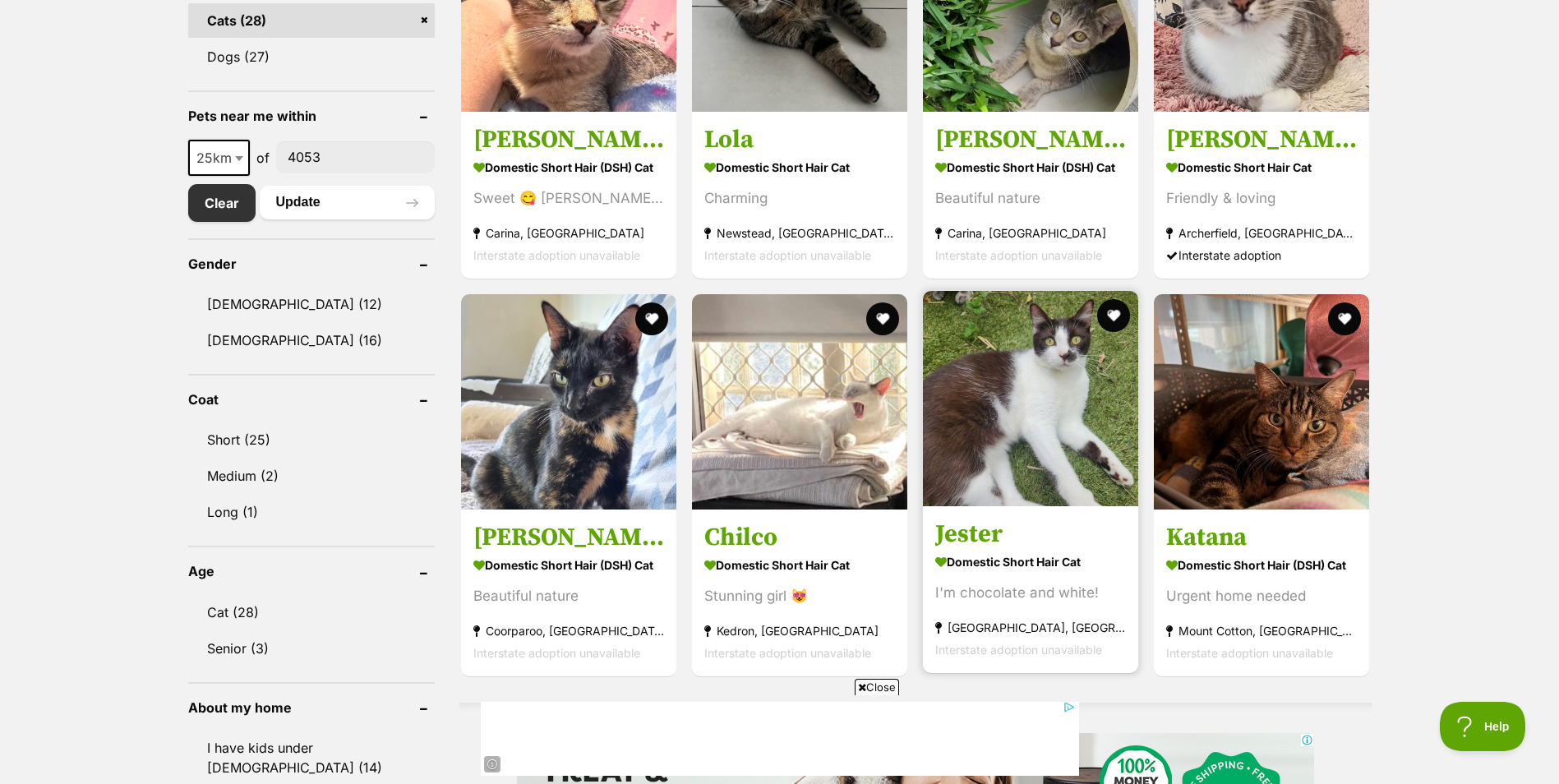
click at [997, 476] on img at bounding box center [1030, 398] width 216 height 216
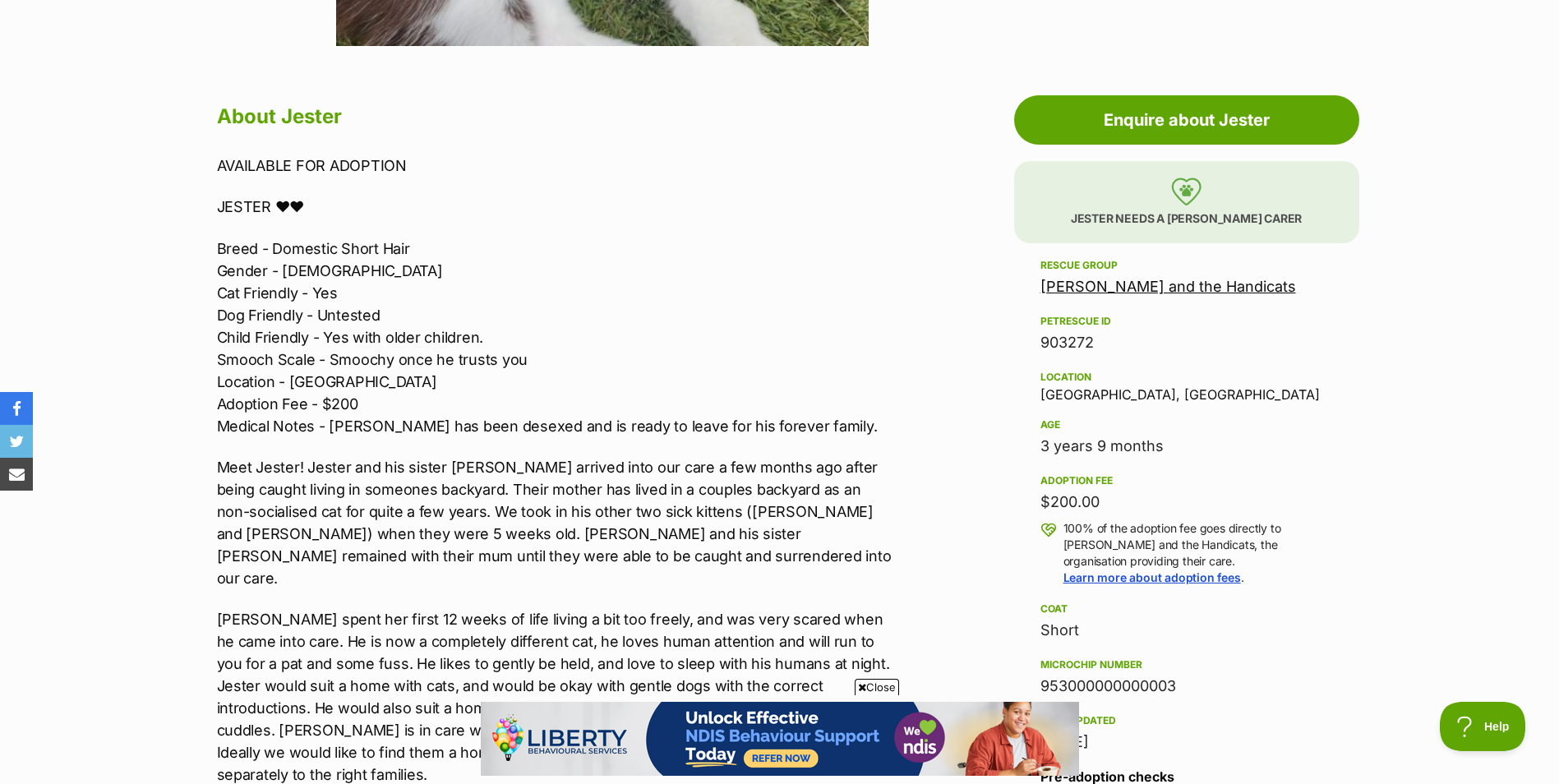
scroll to position [822, 0]
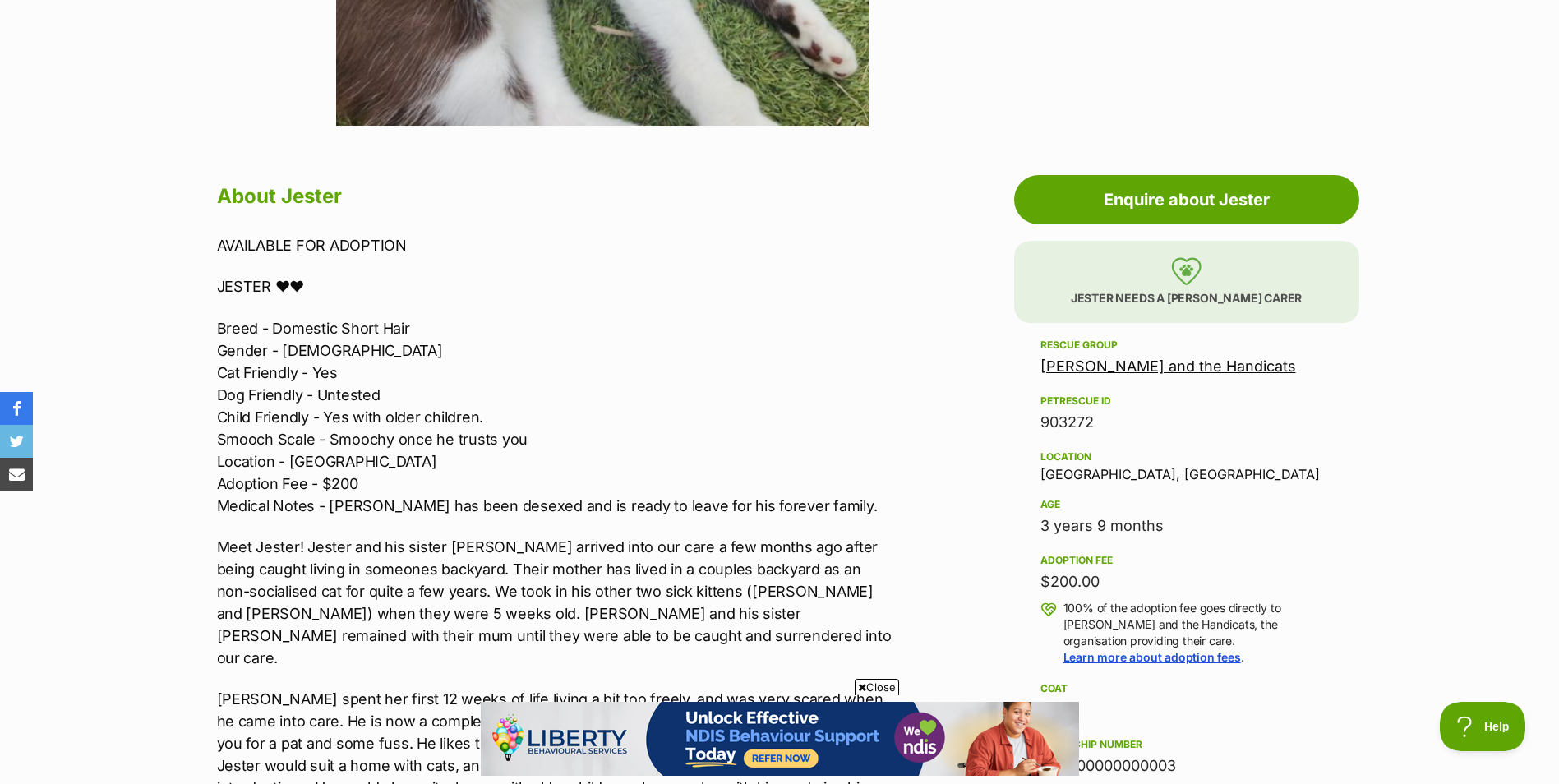
click at [828, 496] on div "AVAILABLE FOR ADOPTION JESTER ❤❤ Breed - Domestic Short Hair Gender - Male Cat …" at bounding box center [556, 571] width 679 height 676
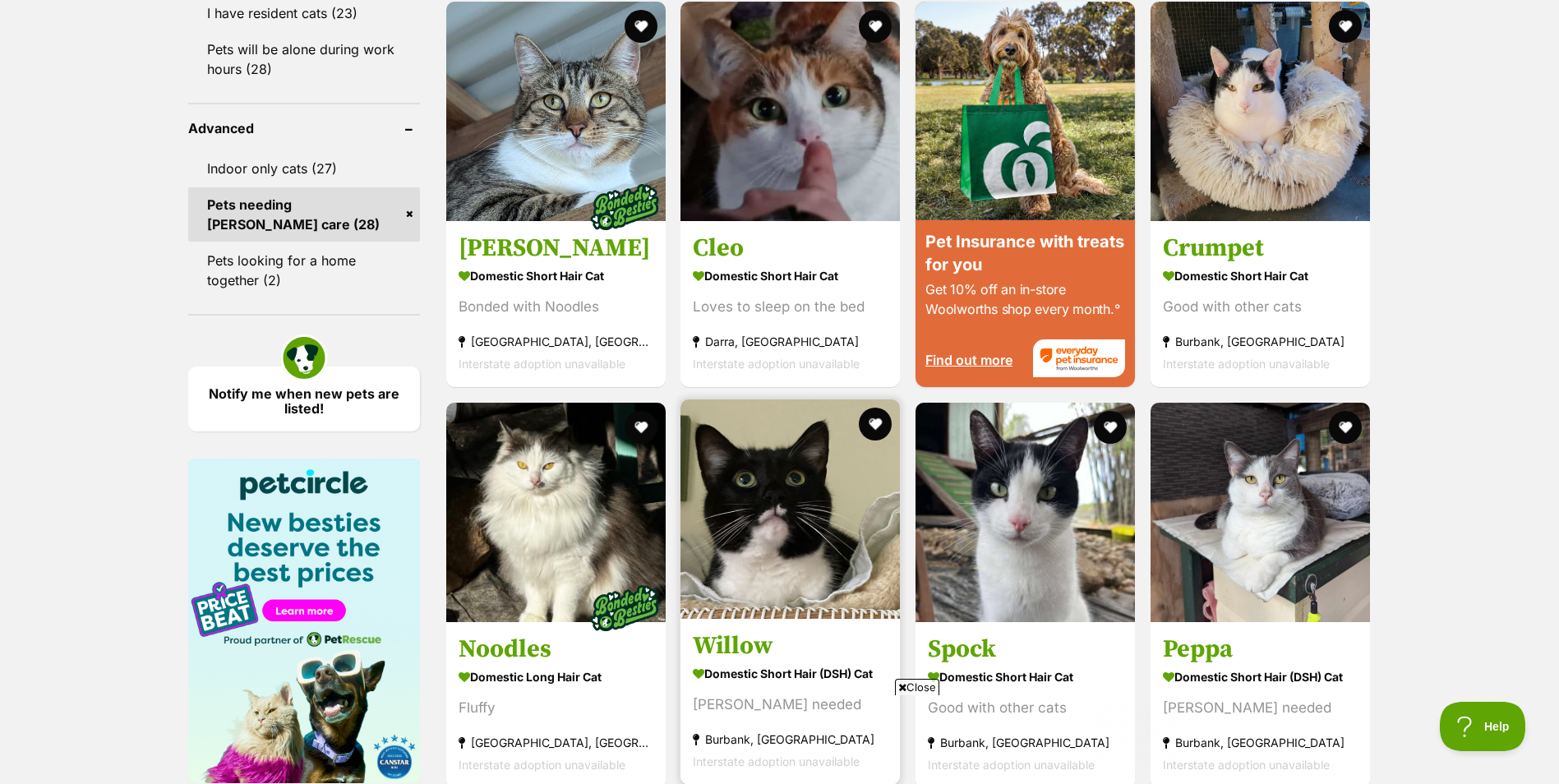
click at [773, 545] on img at bounding box center [790, 508] width 220 height 219
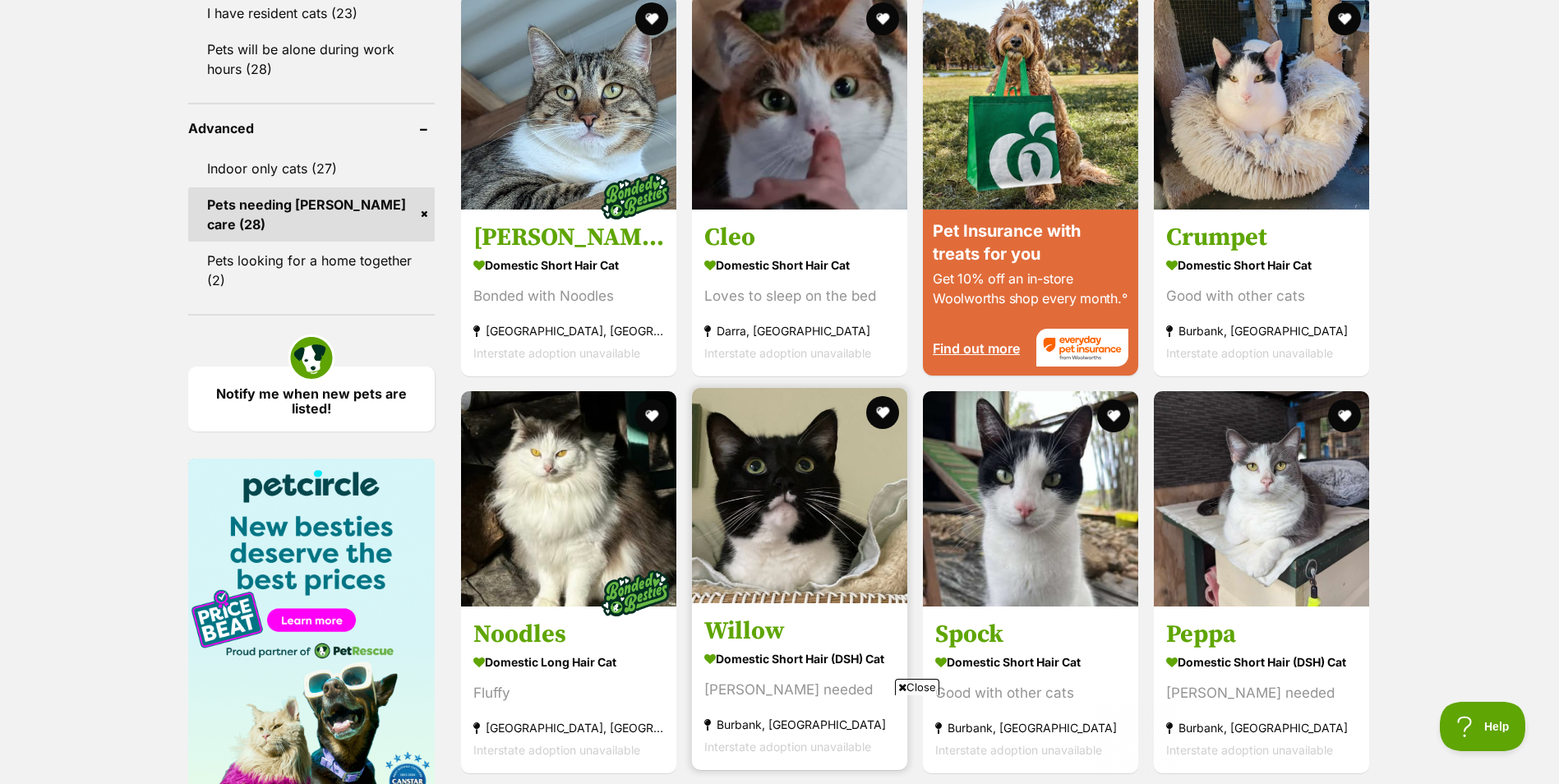
scroll to position [1602, 0]
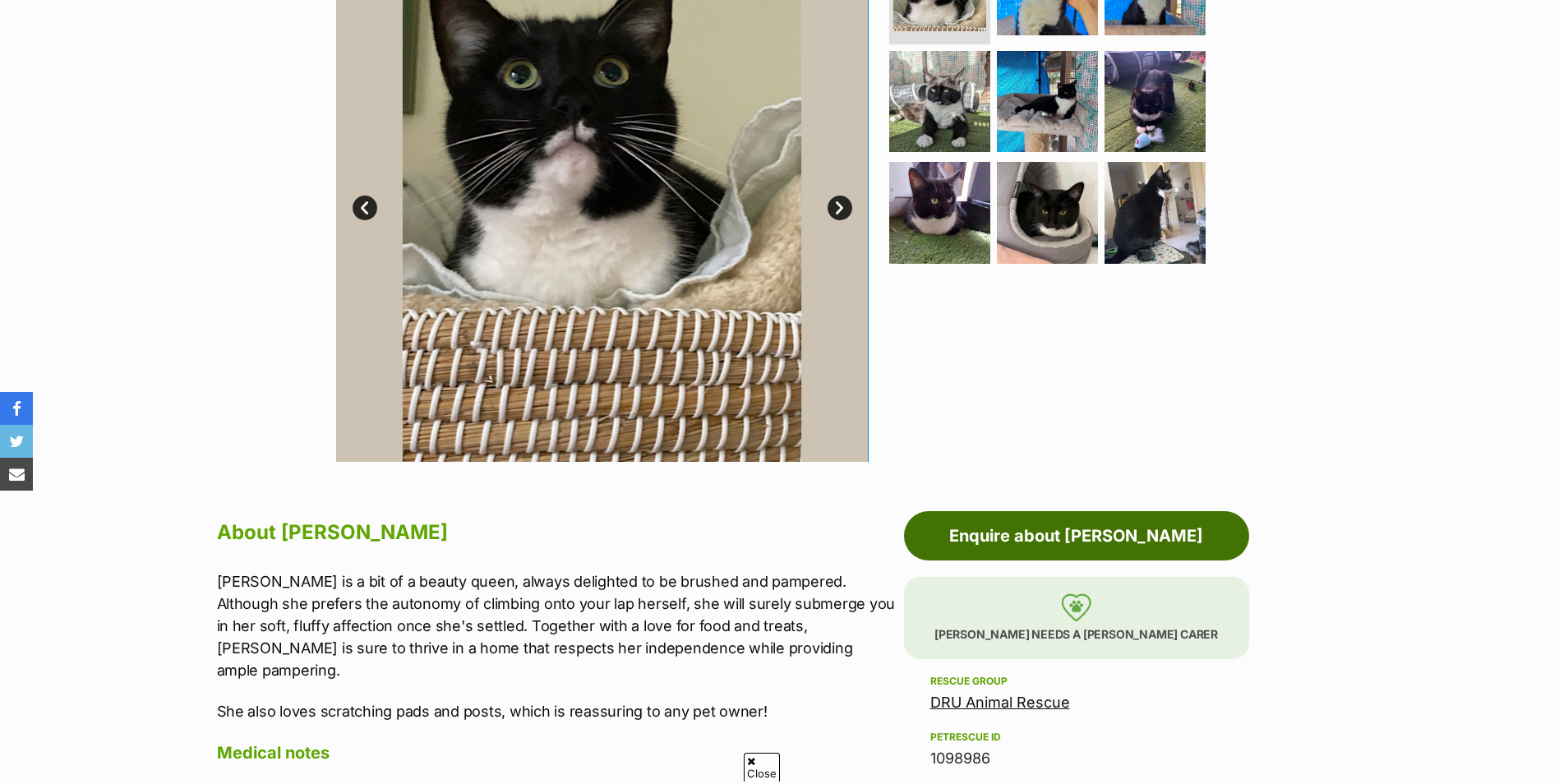
scroll to position [493, 0]
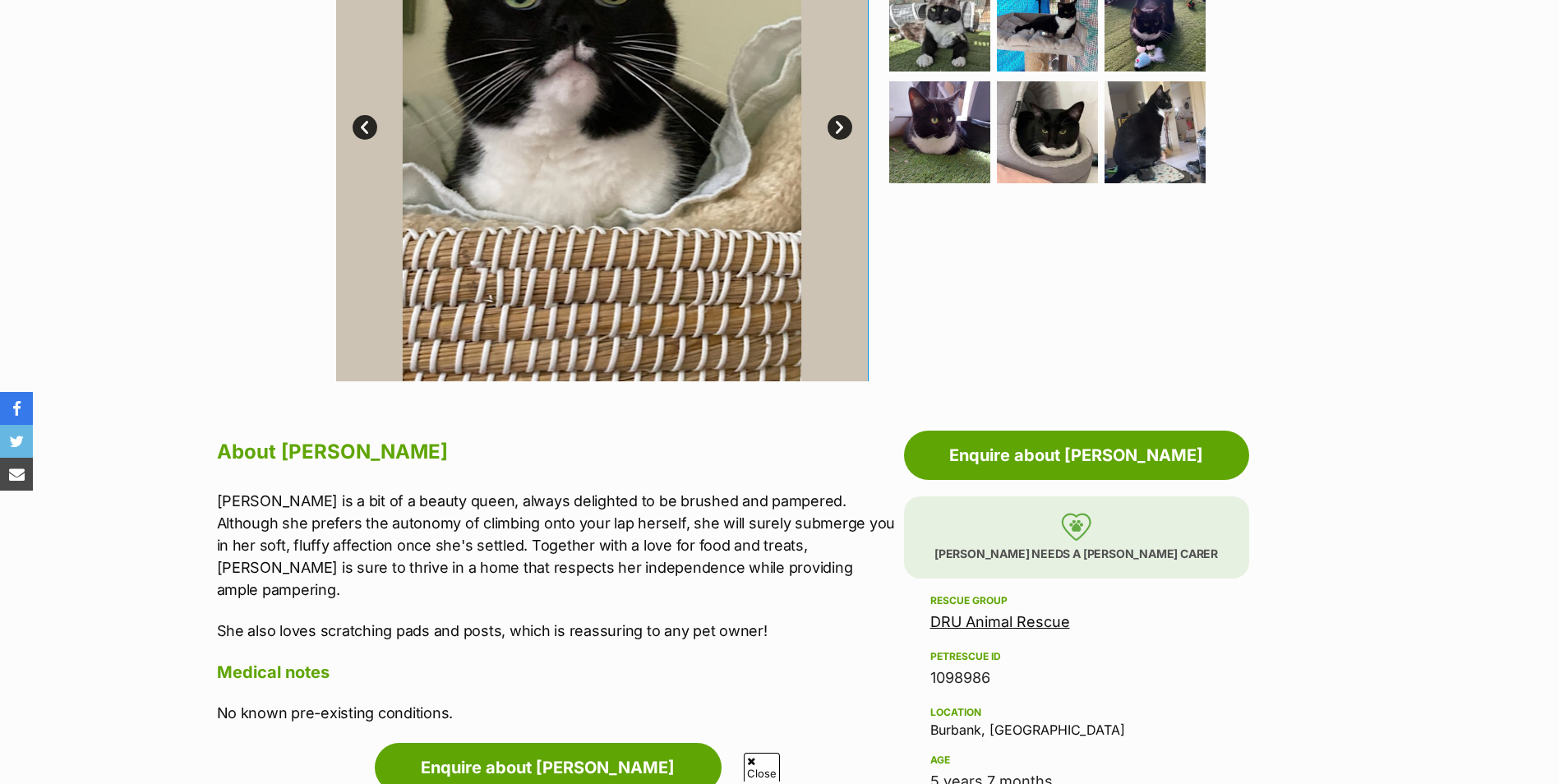
click at [1035, 624] on link "DRU Animal Rescue" at bounding box center [1000, 622] width 140 height 18
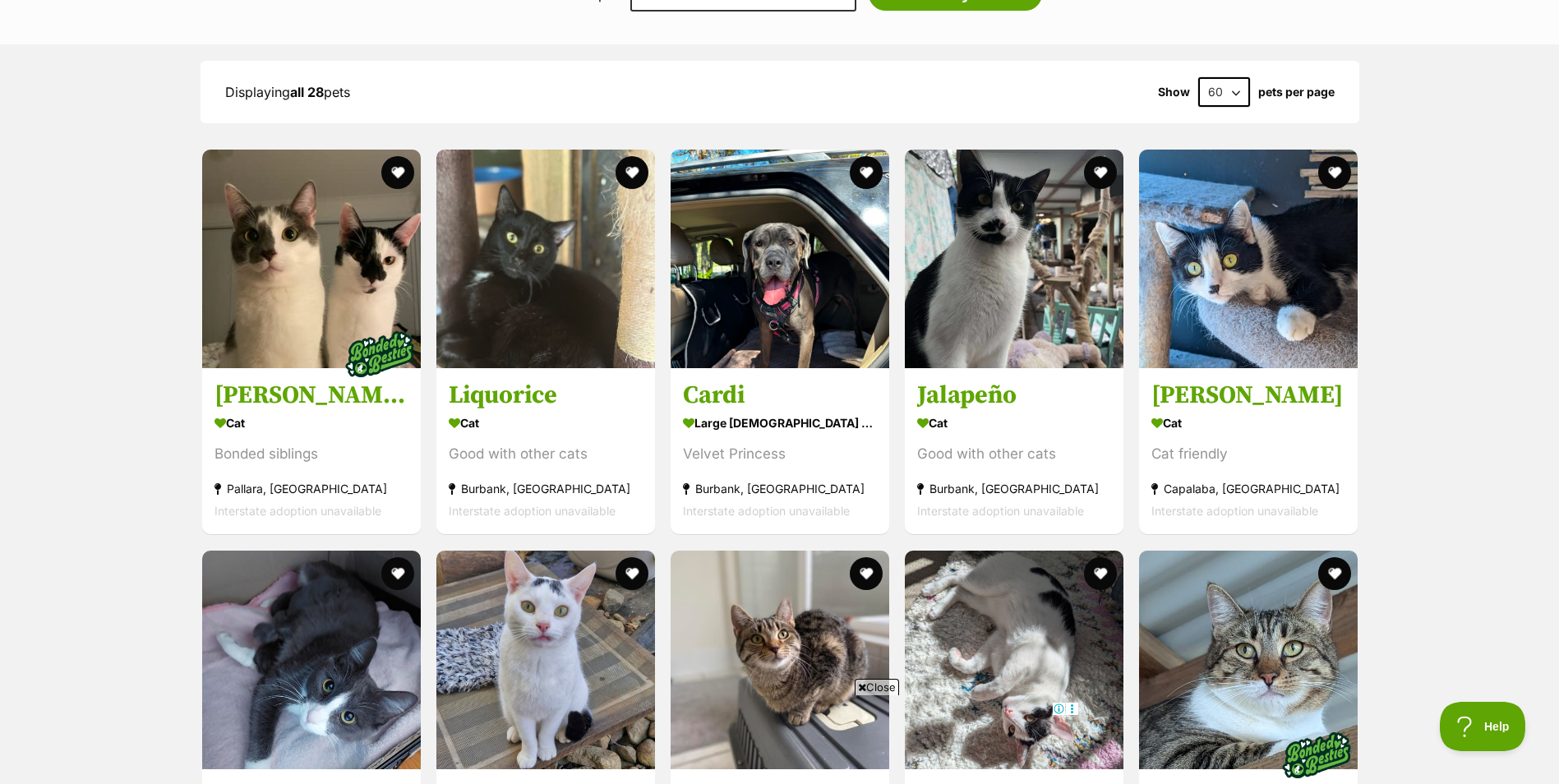
scroll to position [1068, 0]
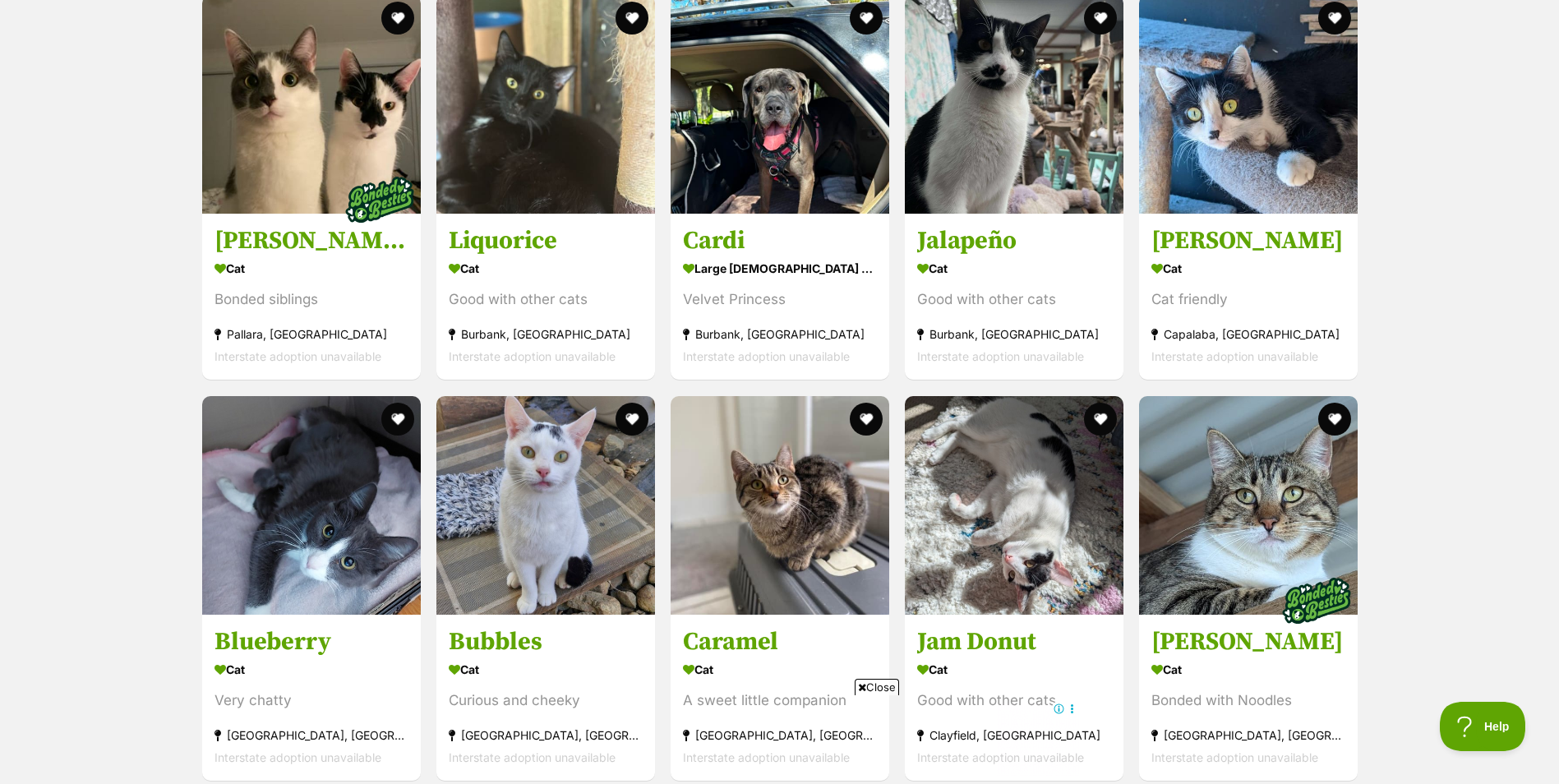
drag, startPoint x: 1435, startPoint y: 619, endPoint x: 1381, endPoint y: 302, distance: 321.6
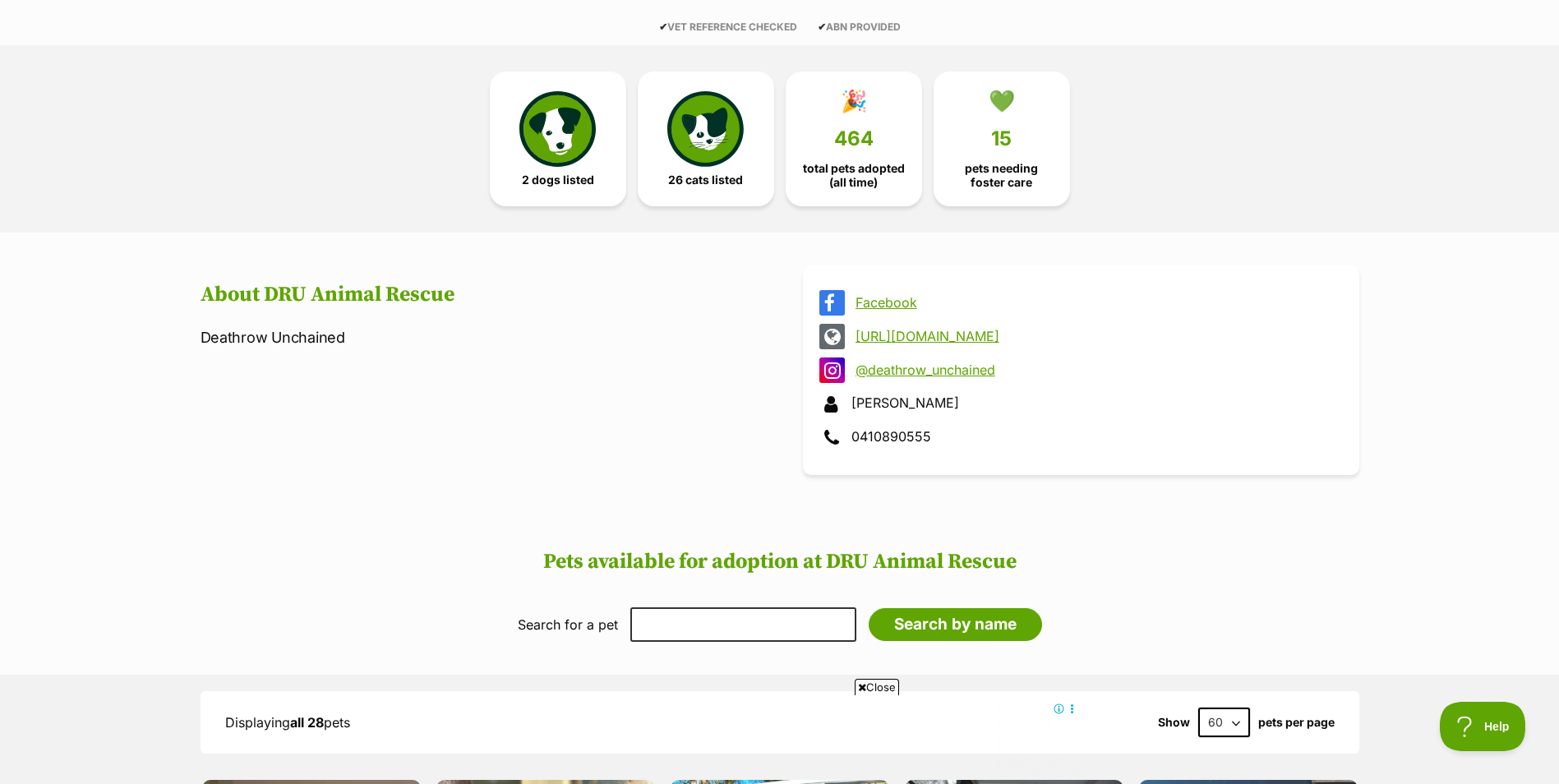
scroll to position [348, 0]
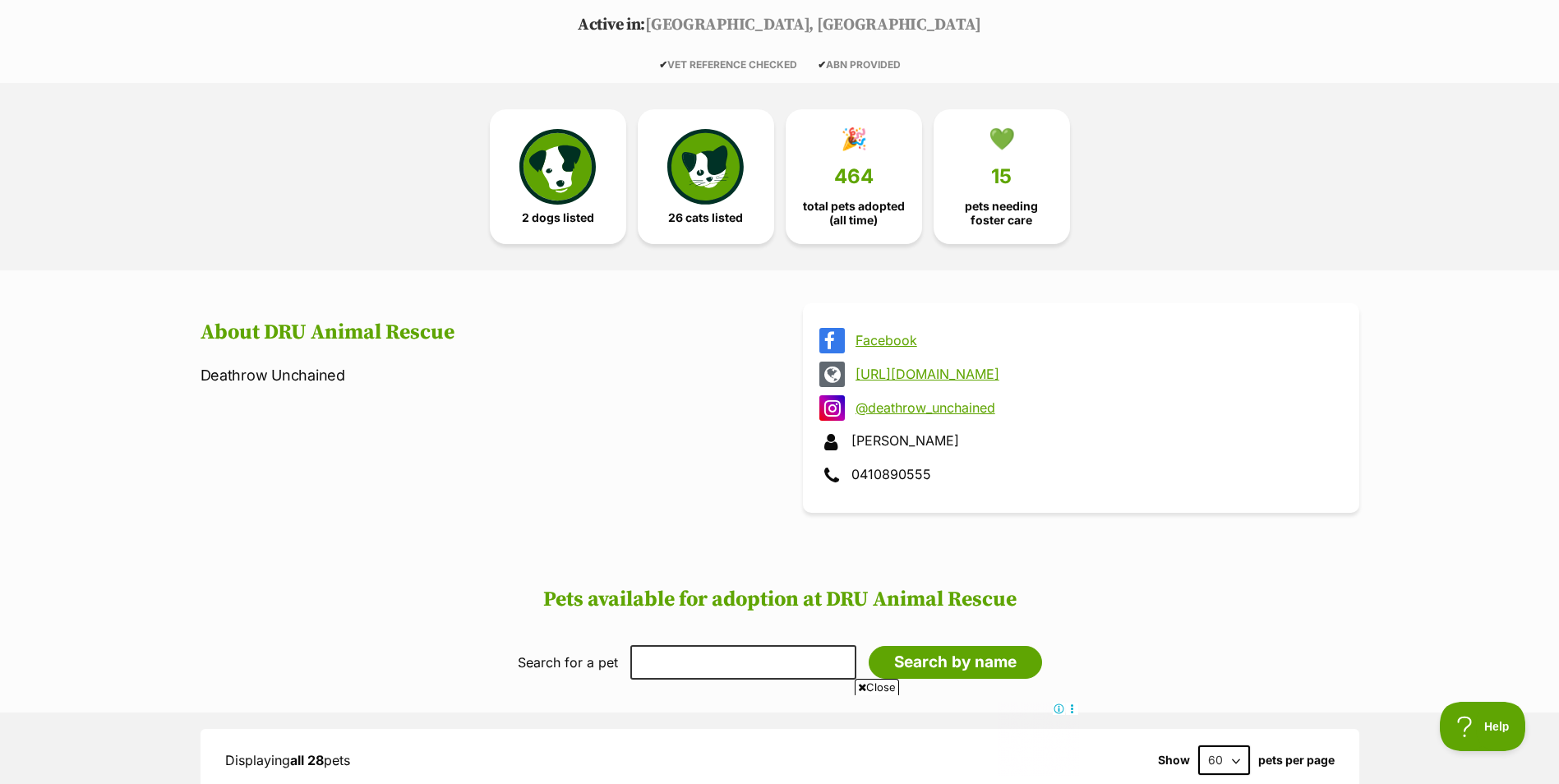
click at [949, 372] on link "https://www.deathrowunchained.org/adoptions" at bounding box center [1096, 373] width 481 height 15
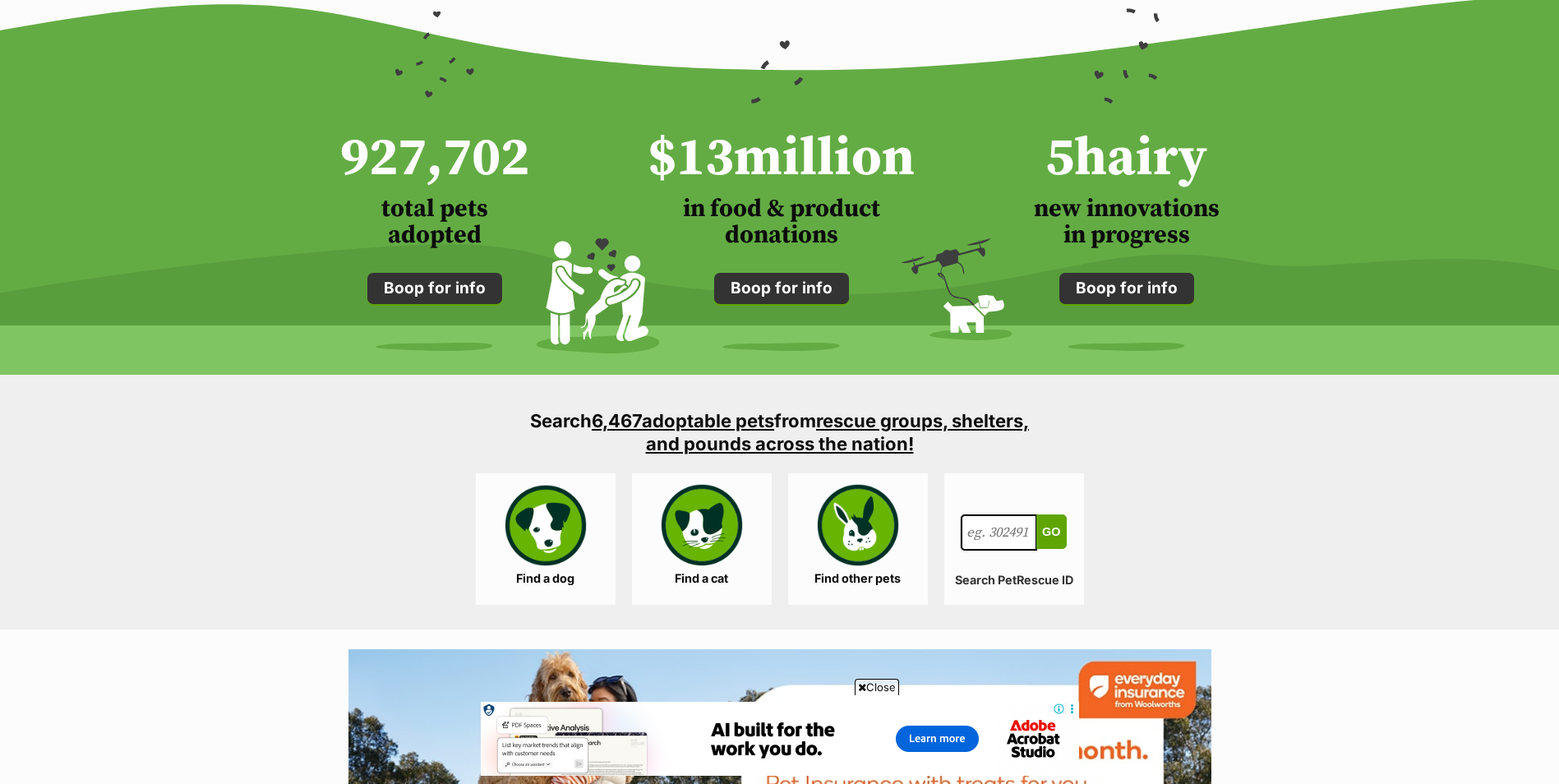
scroll to position [1643, 0]
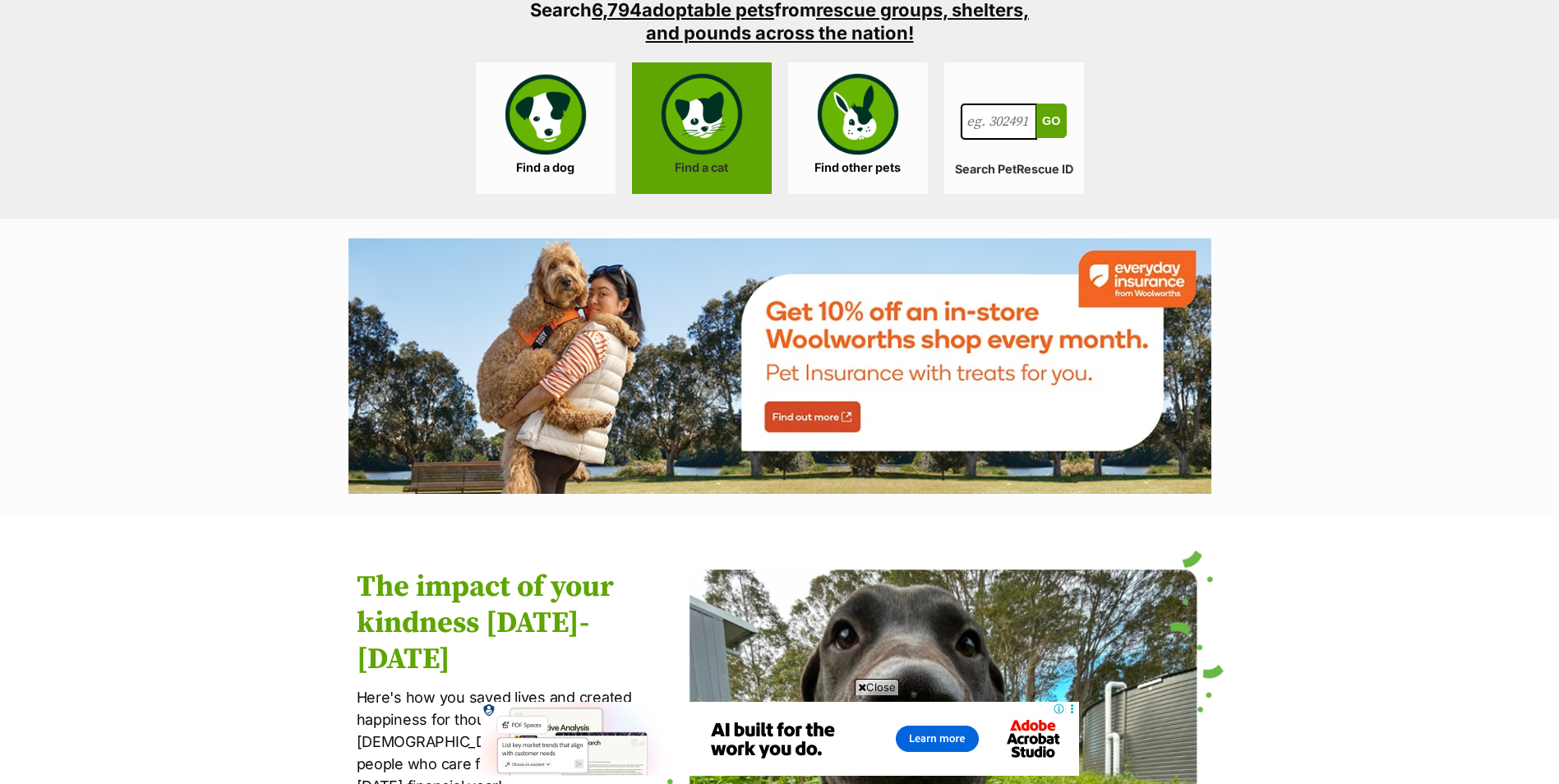
click at [666, 126] on link "Find a cat" at bounding box center [701, 128] width 140 height 132
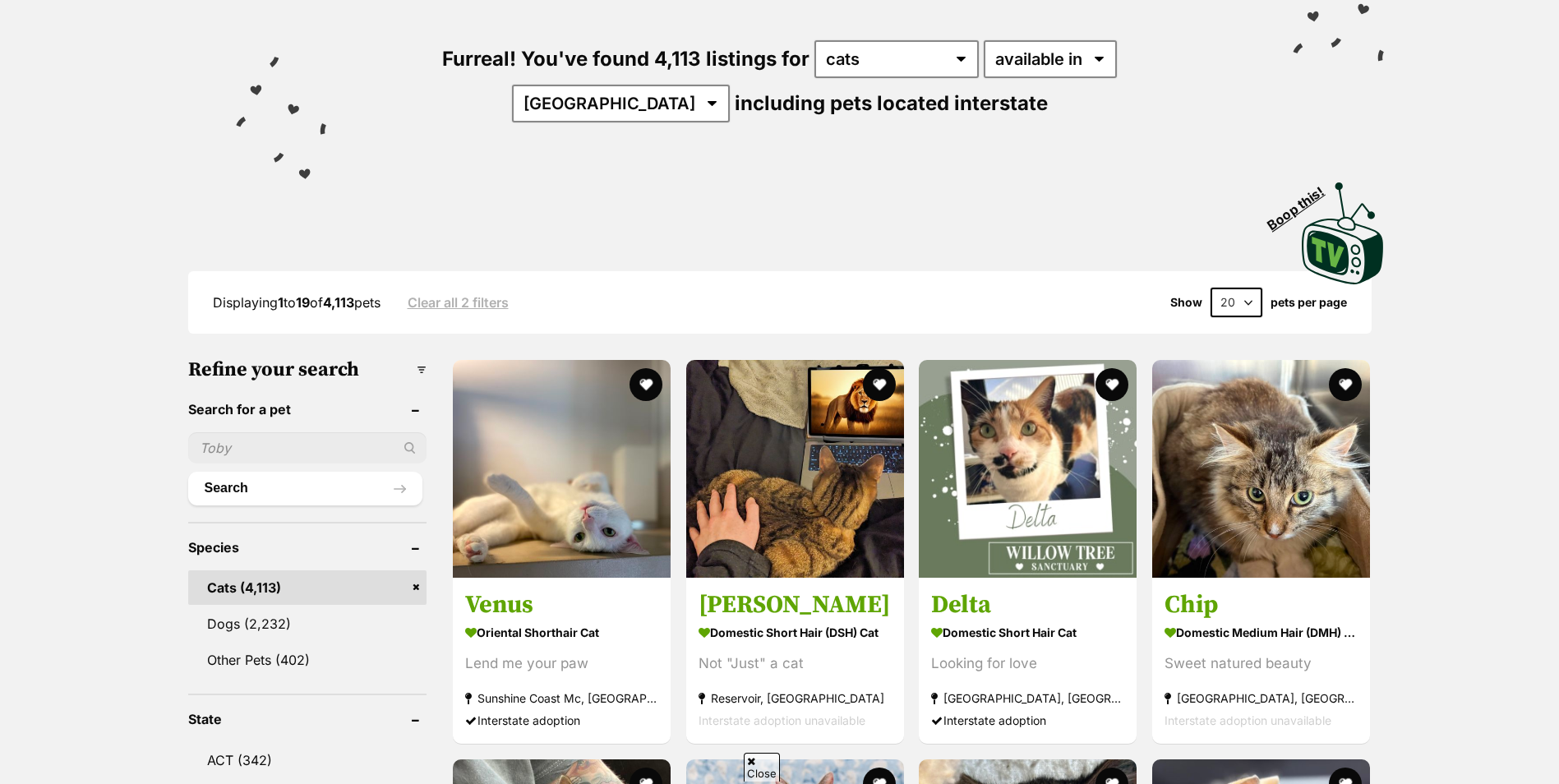
scroll to position [82, 0]
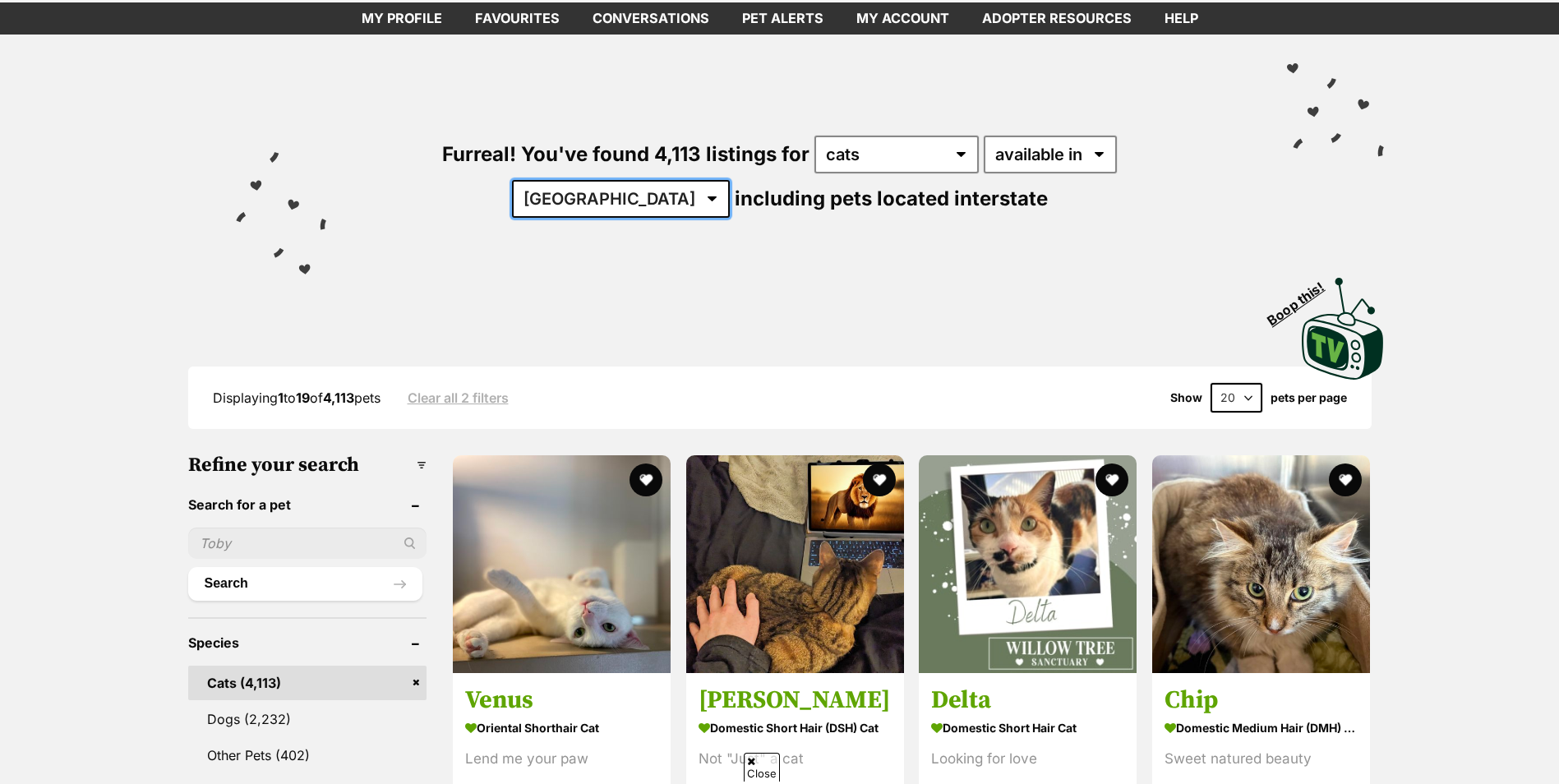
click at [730, 180] on select "[GEOGRAPHIC_DATA] [GEOGRAPHIC_DATA] [GEOGRAPHIC_DATA] [GEOGRAPHIC_DATA] [GEOGRA…" at bounding box center [620, 199] width 218 height 38
select select "QLD"
click at [730, 180] on select "[GEOGRAPHIC_DATA] [GEOGRAPHIC_DATA] [GEOGRAPHIC_DATA] [GEOGRAPHIC_DATA] [GEOGRA…" at bounding box center [620, 199] width 218 height 38
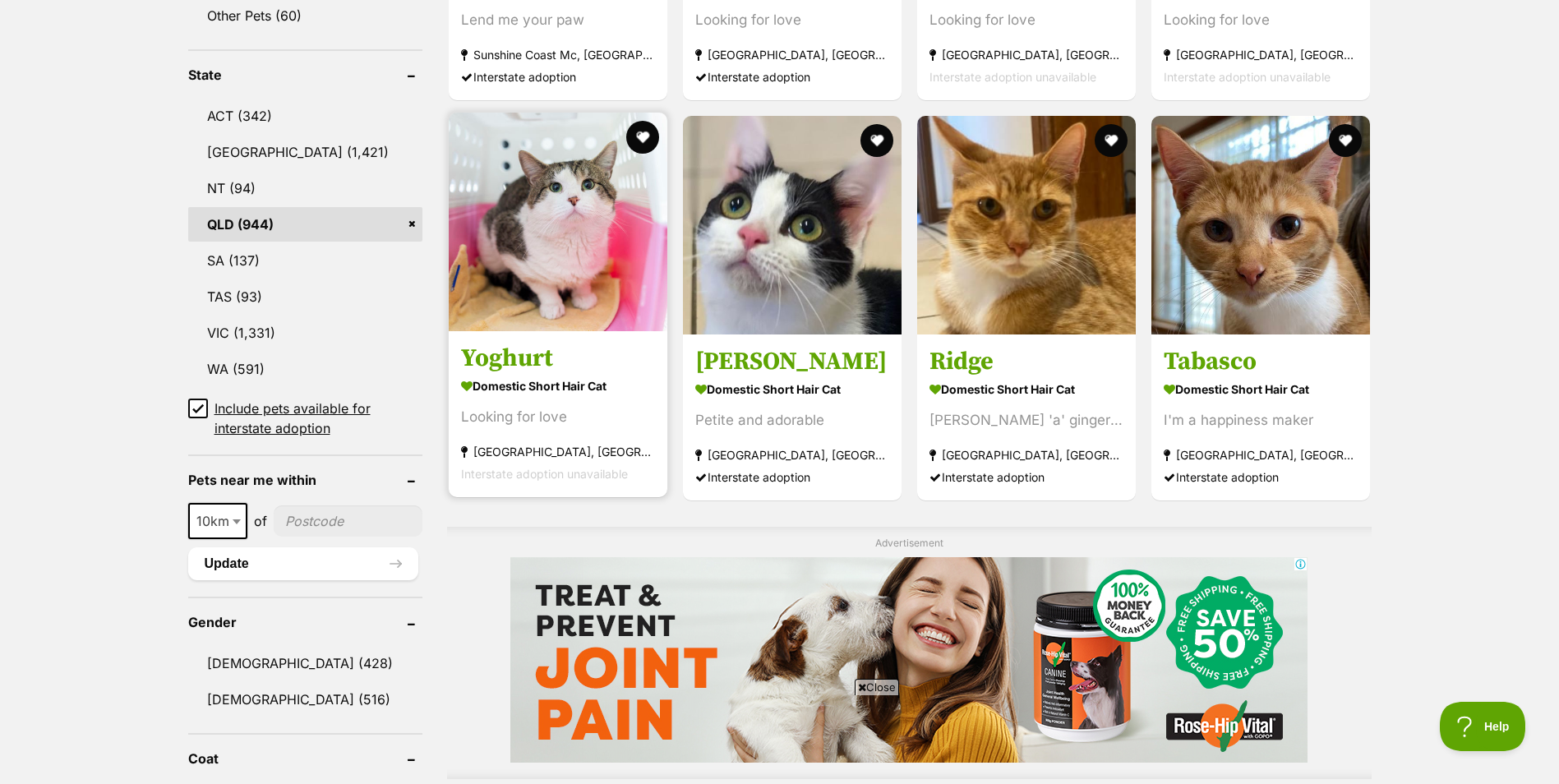
click at [550, 341] on link "Yoghurt Domestic Short Hair Cat Looking for love Coombabah, QLD Interstate adop…" at bounding box center [558, 413] width 219 height 167
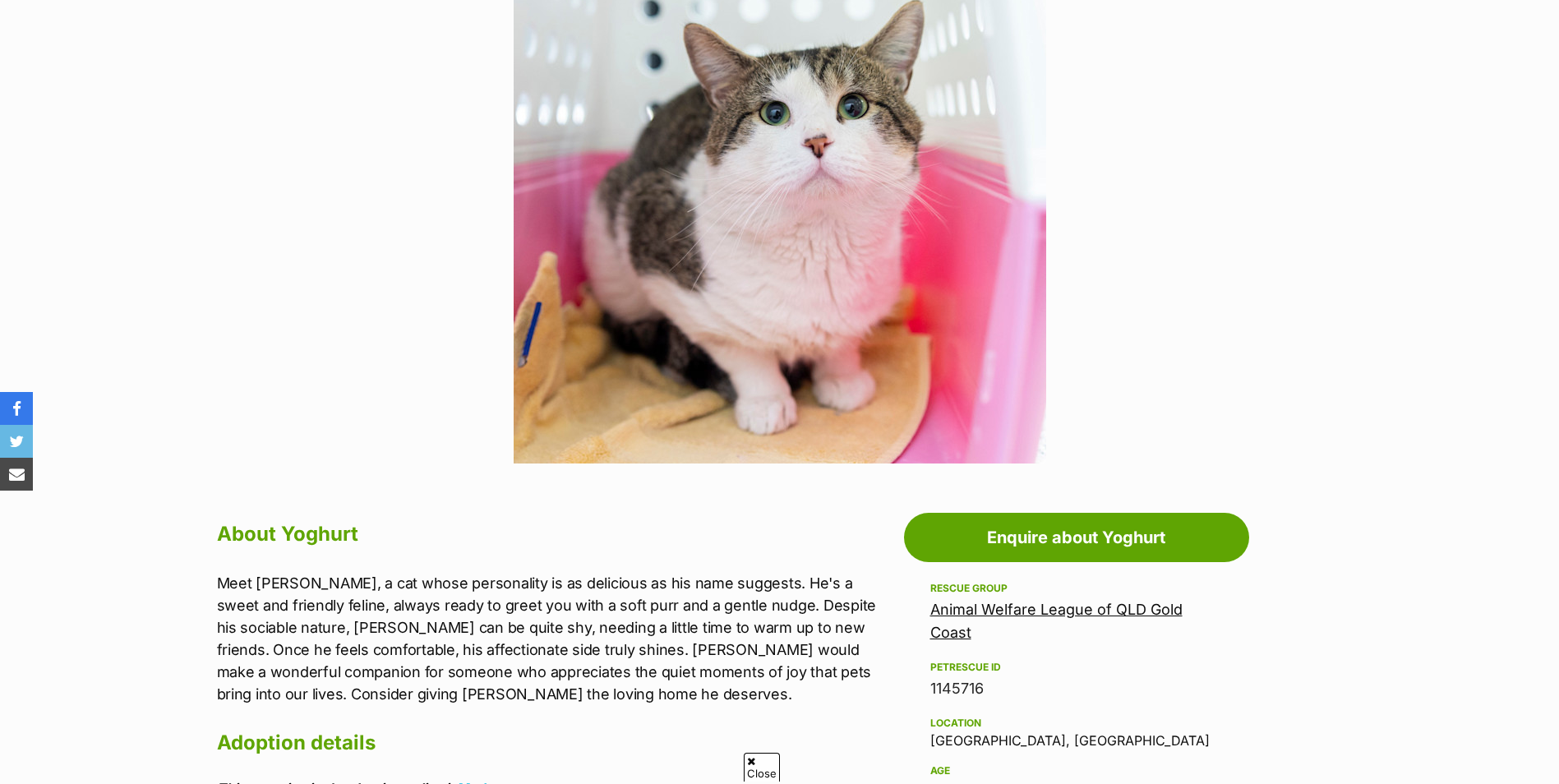
click at [1112, 592] on div "Rescue group" at bounding box center [1077, 587] width 293 height 13
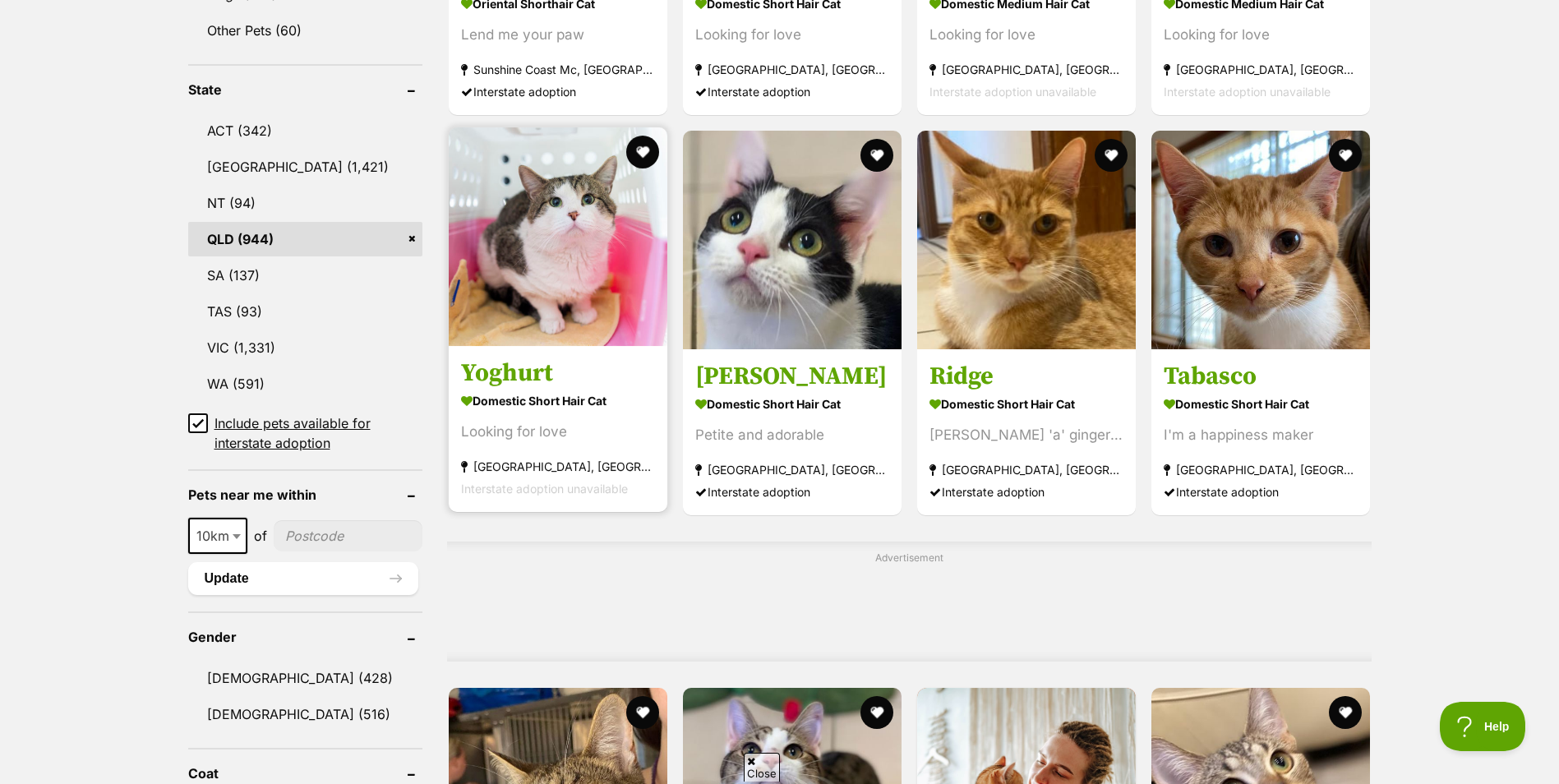
scroll to position [812, 0]
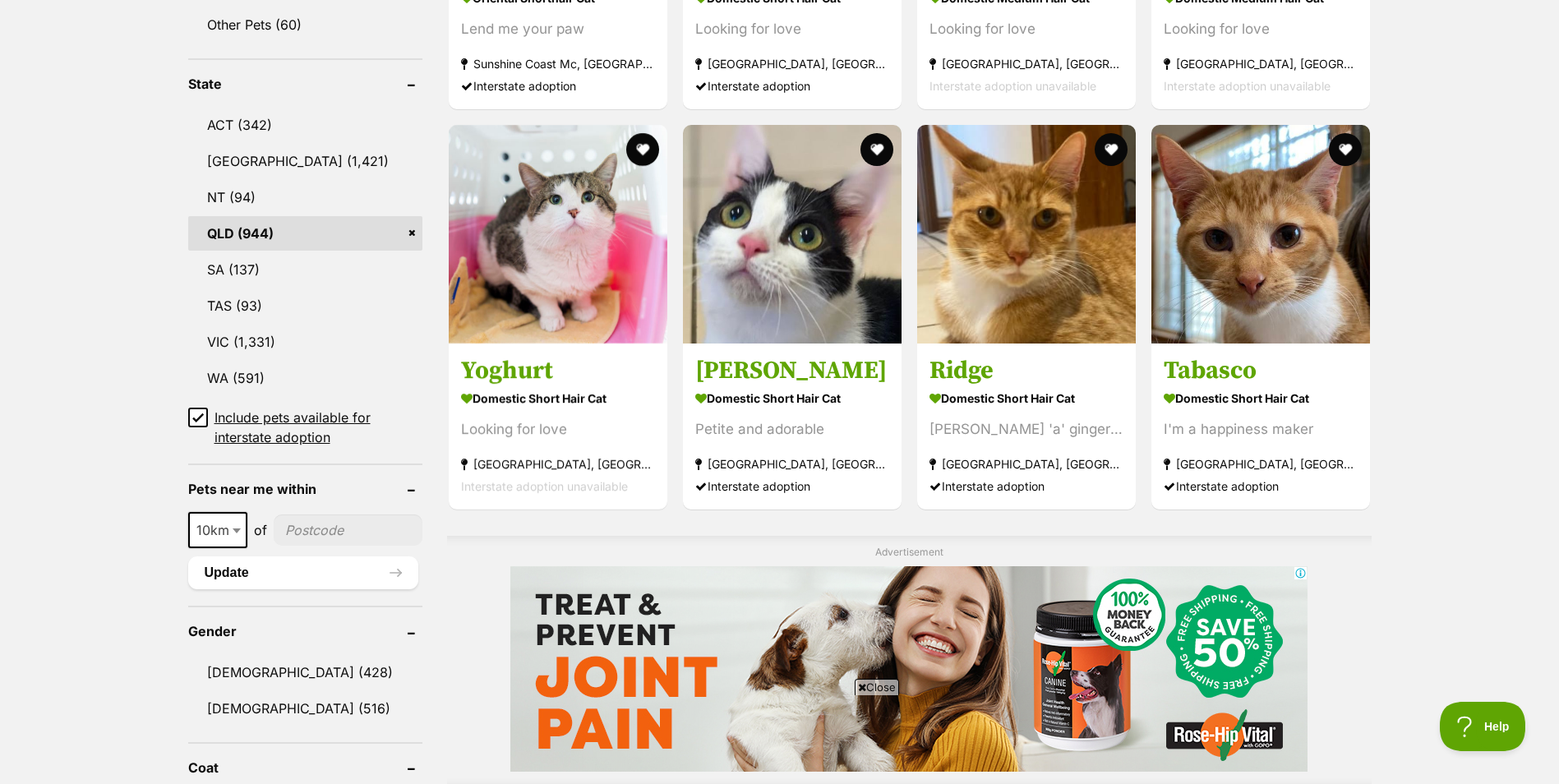
click at [332, 517] on input"] "postcode" at bounding box center [348, 529] width 148 height 31
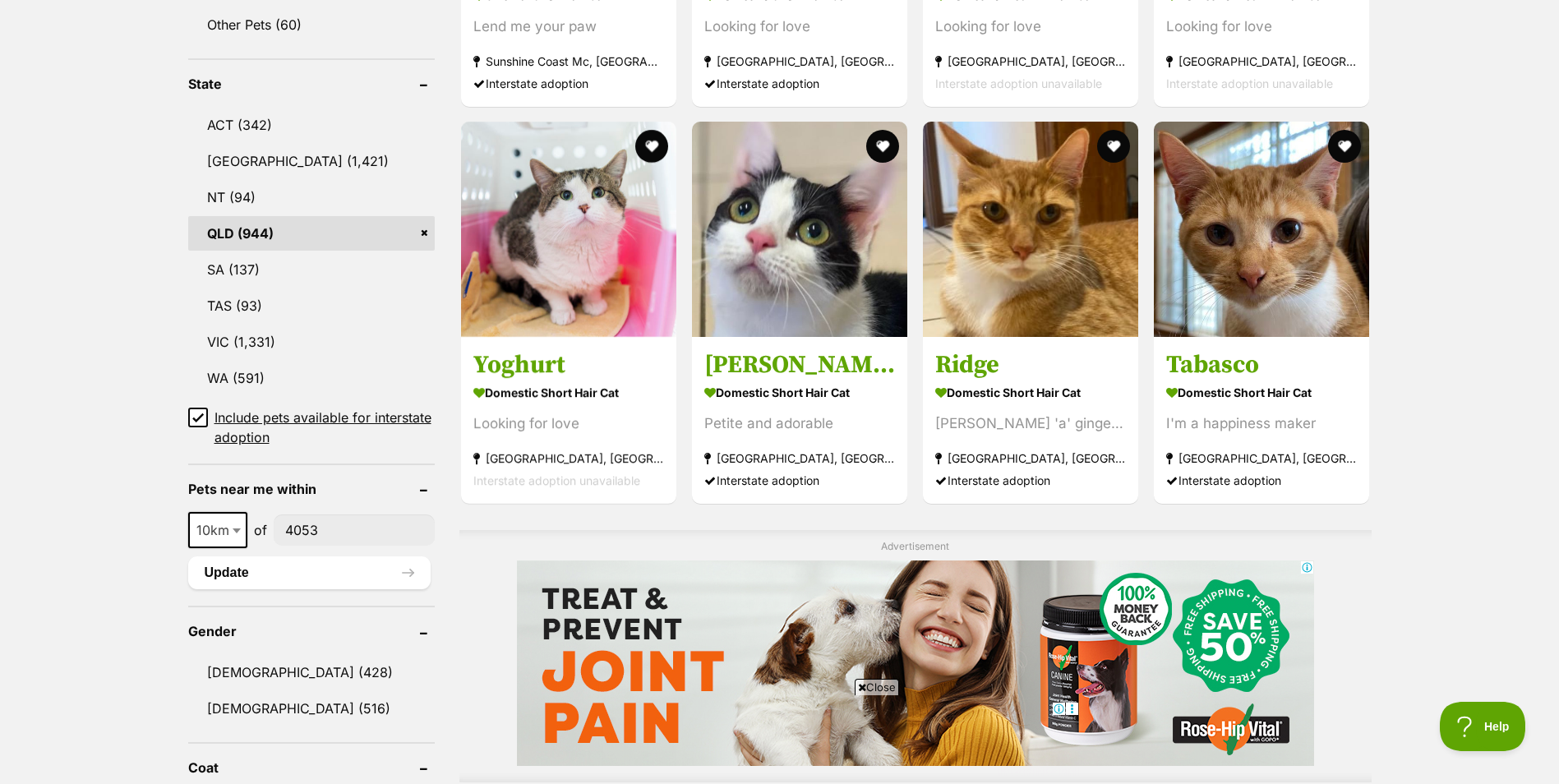
scroll to position [0, 0]
type input"] "4053"
click at [290, 565] on button "Update" at bounding box center [309, 572] width 243 height 33
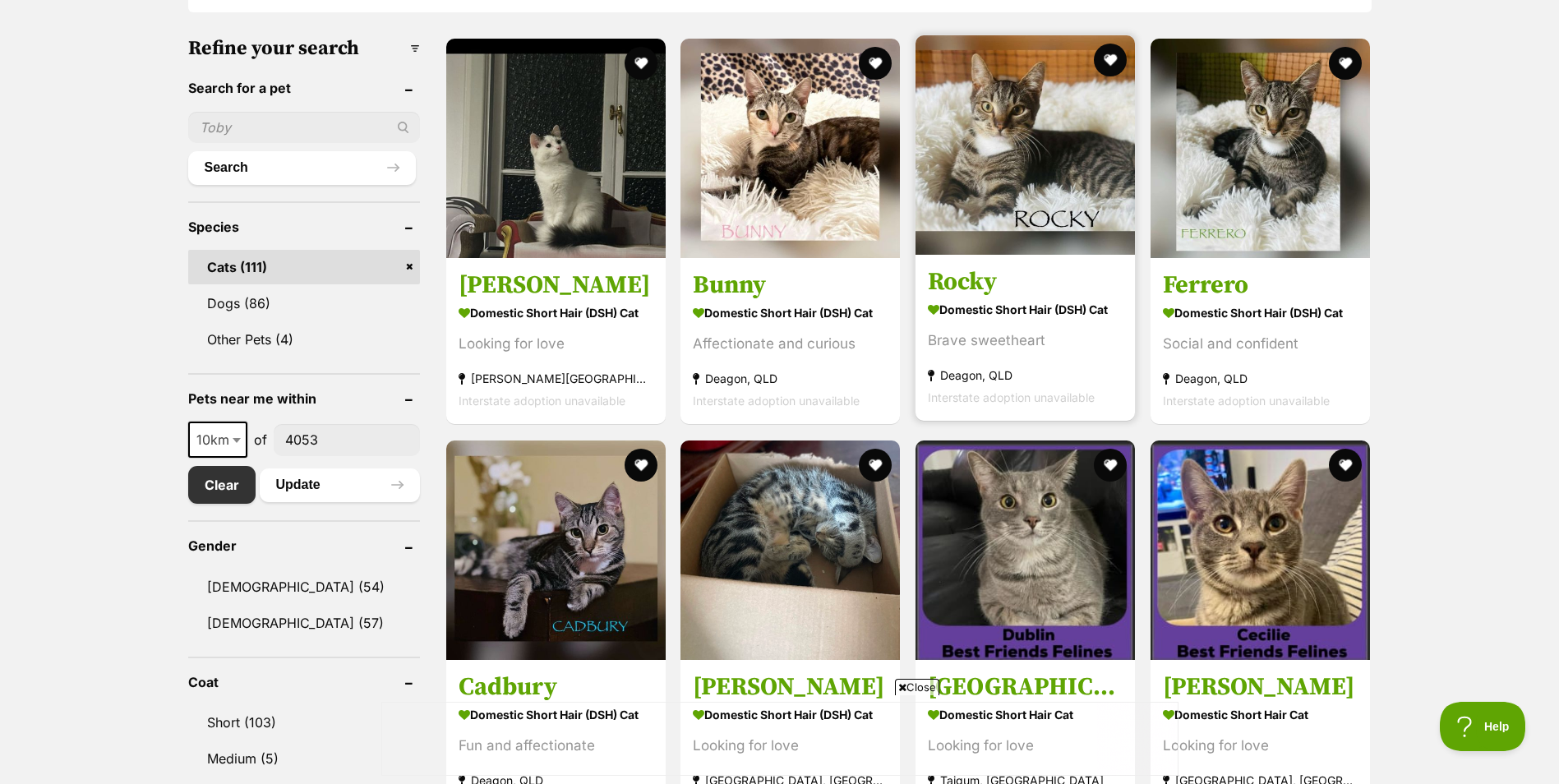
click at [1050, 340] on div "Brave sweetheart" at bounding box center [1025, 341] width 195 height 22
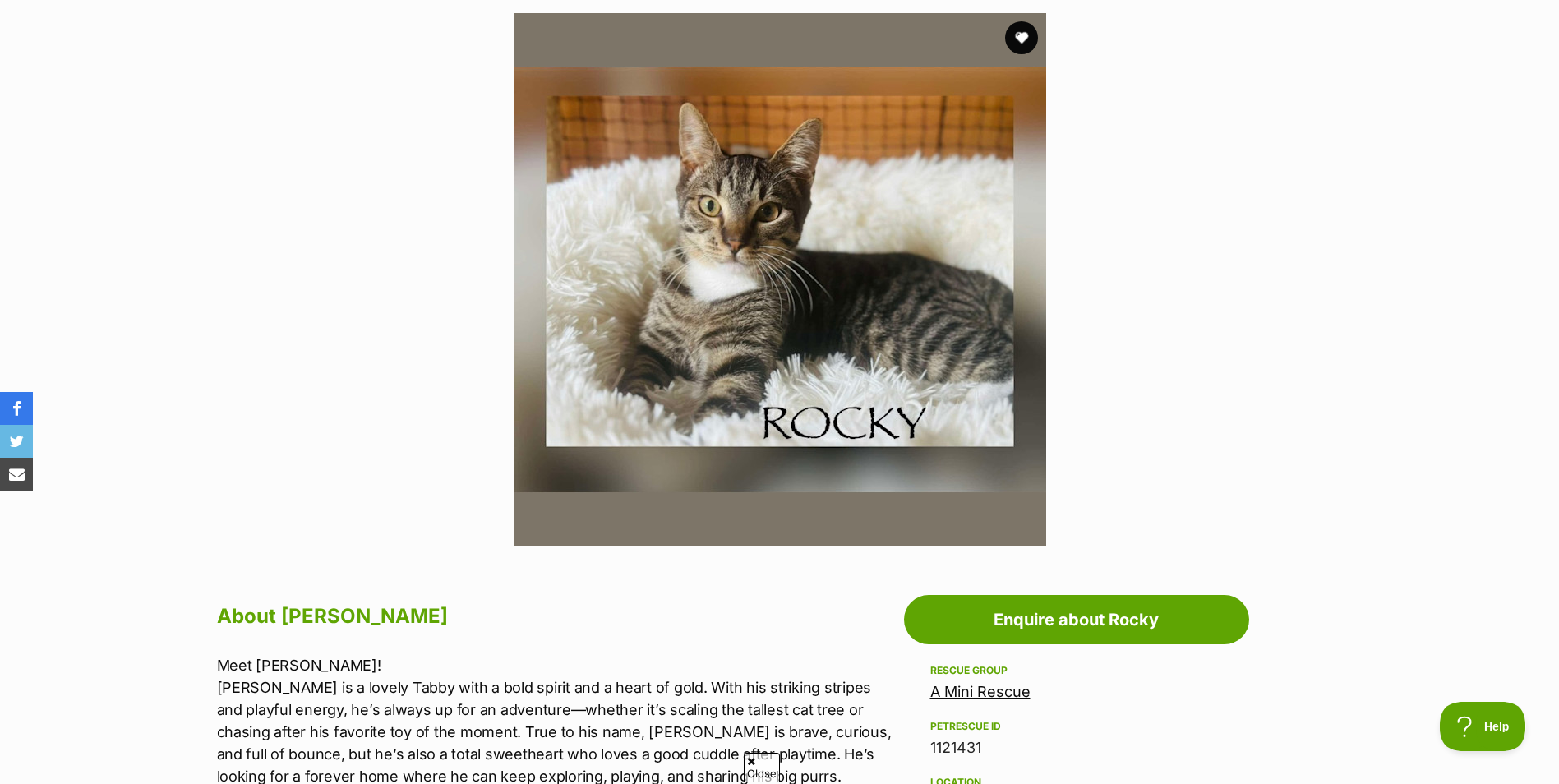
click at [958, 700] on div "A Mini Rescue" at bounding box center [1077, 692] width 293 height 23
click at [960, 697] on link "A Mini Rescue" at bounding box center [980, 691] width 100 height 18
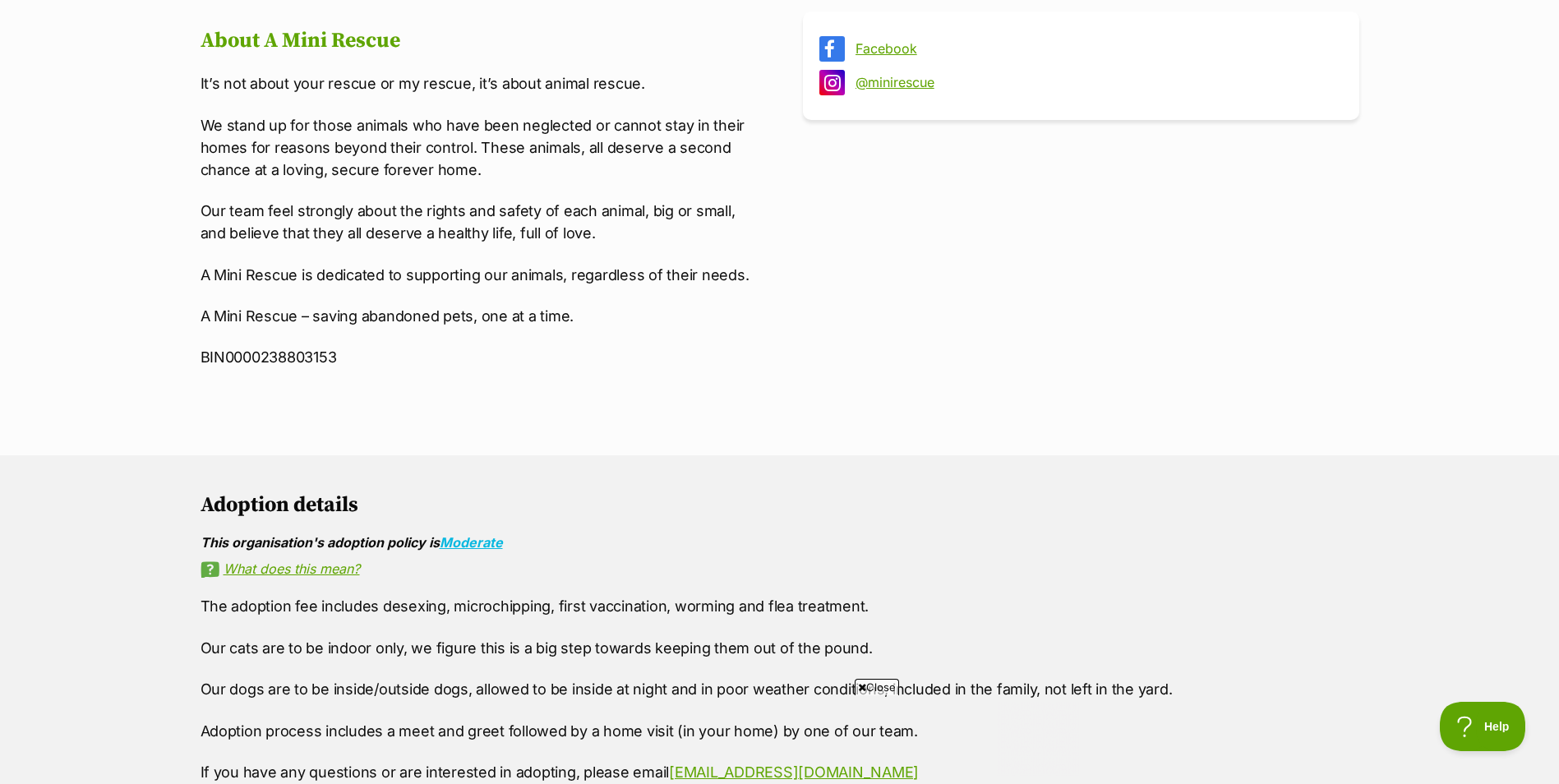
scroll to position [739, 0]
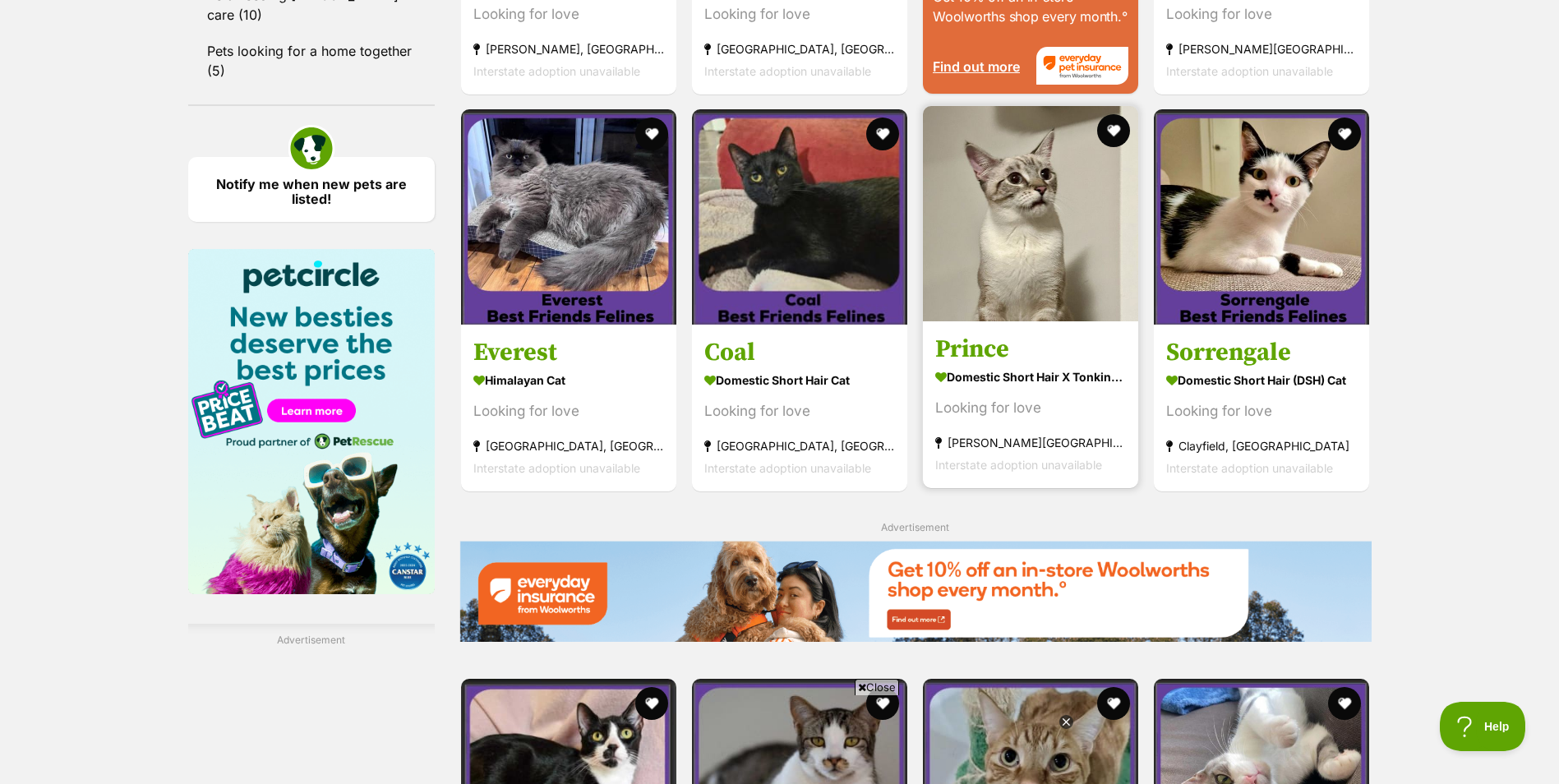
click at [1067, 345] on h3 "Prince" at bounding box center [1030, 349] width 190 height 31
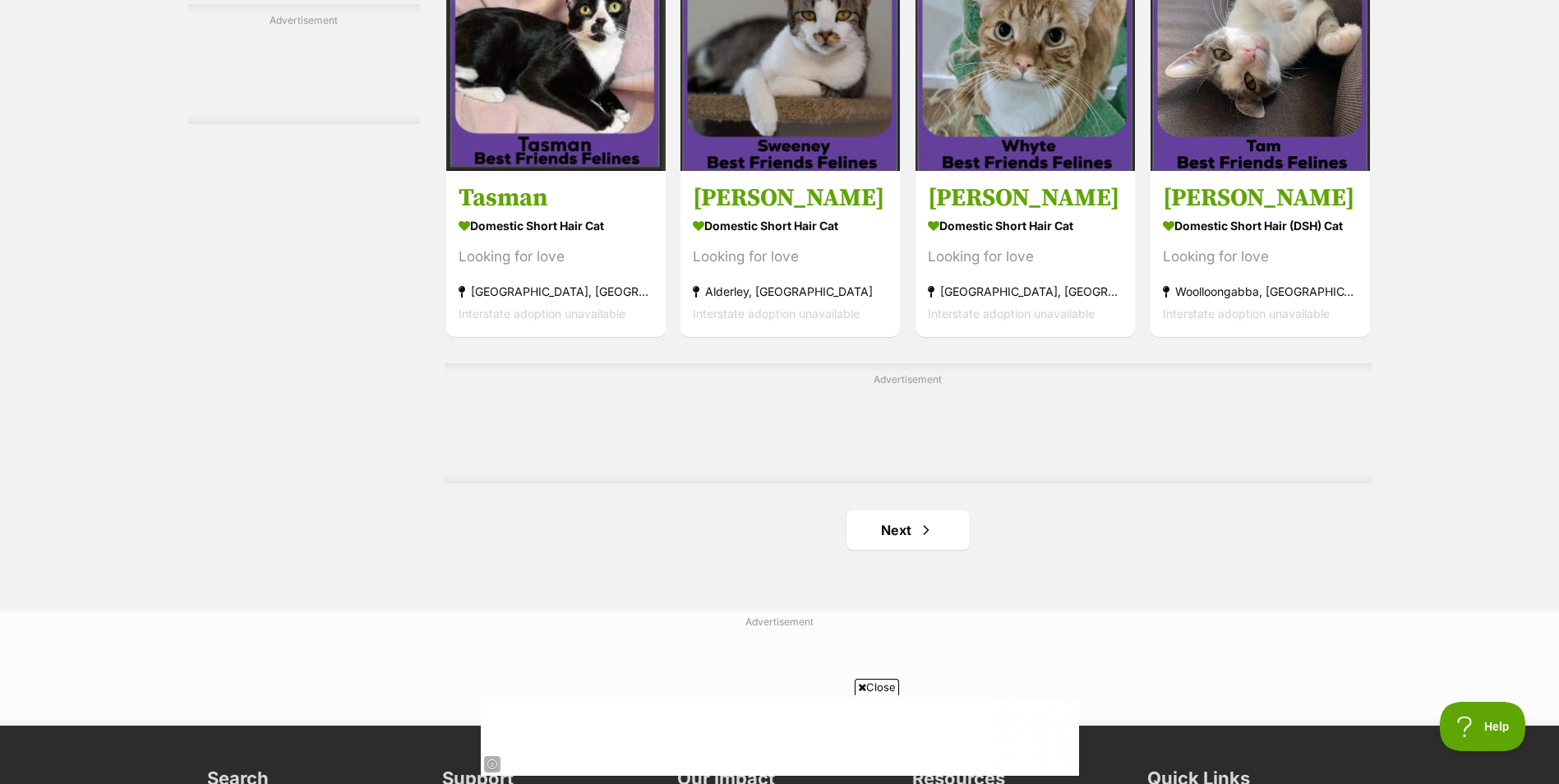
scroll to position [2669, 0]
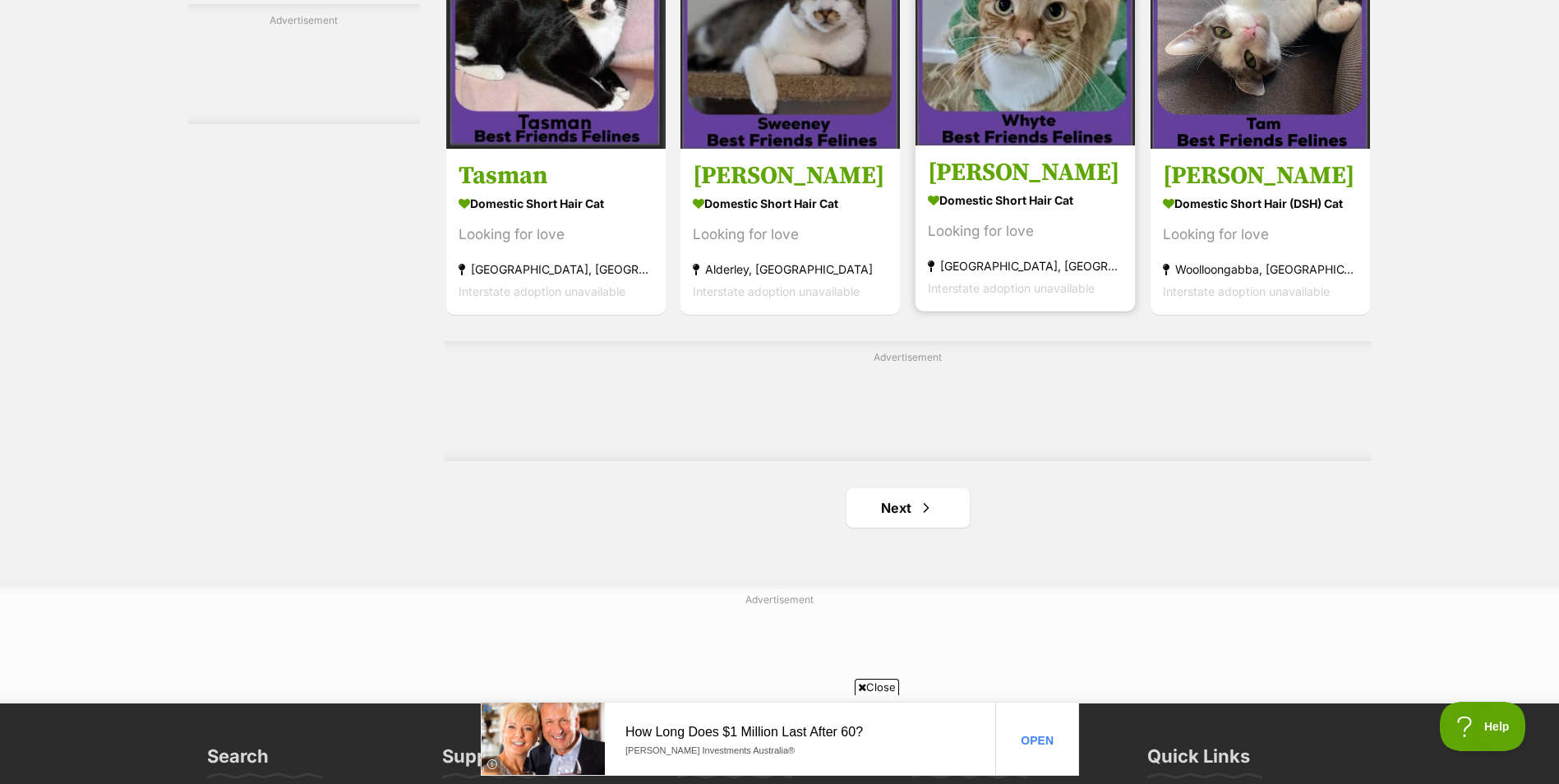
click at [1010, 243] on section "Domestic Short Hair Cat Looking for love Ferny Hills, QLD Interstate adoption u…" at bounding box center [1025, 244] width 195 height 111
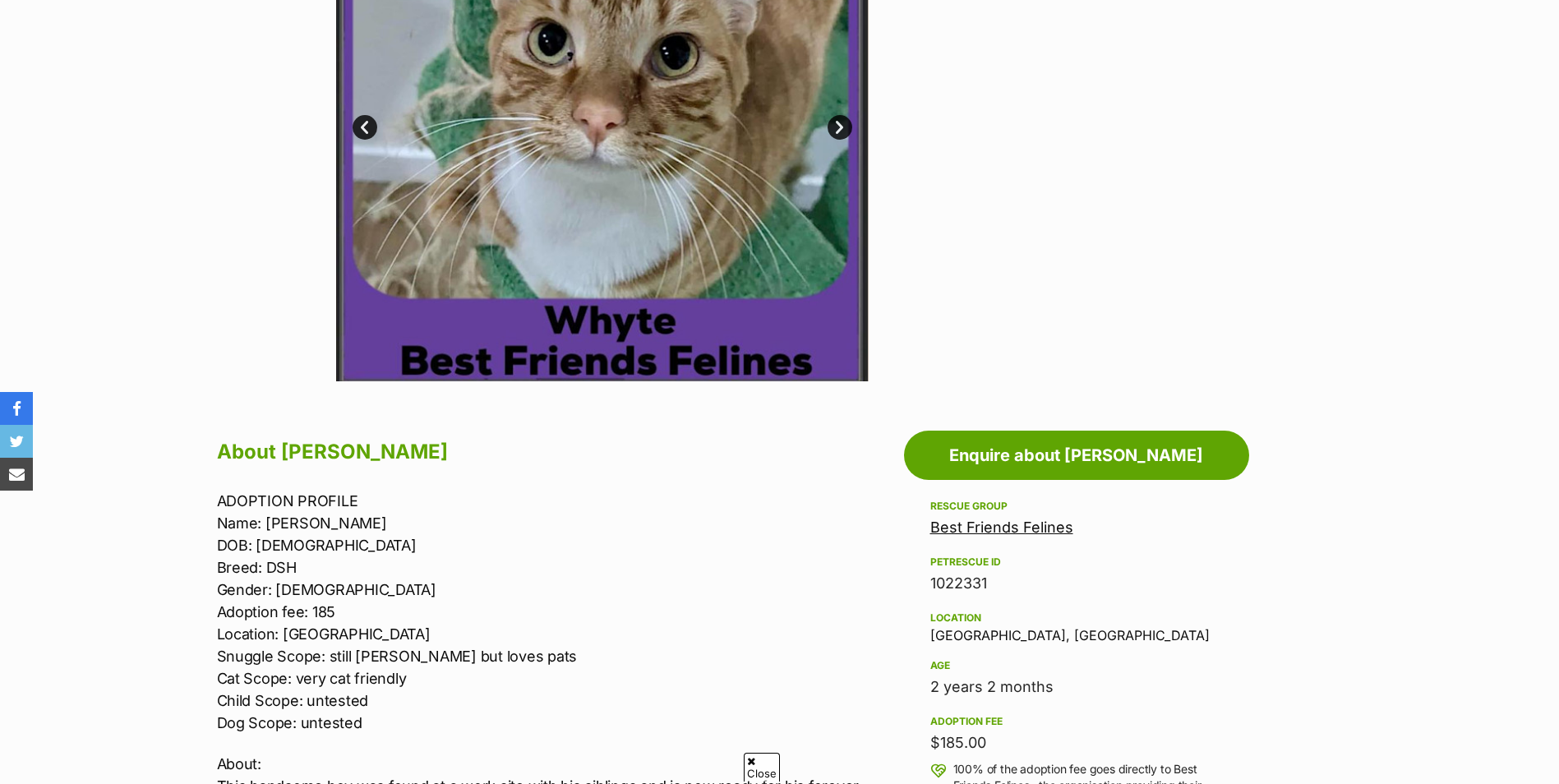
click at [1045, 534] on link "Best Friends Felines" at bounding box center [1002, 528] width 143 height 18
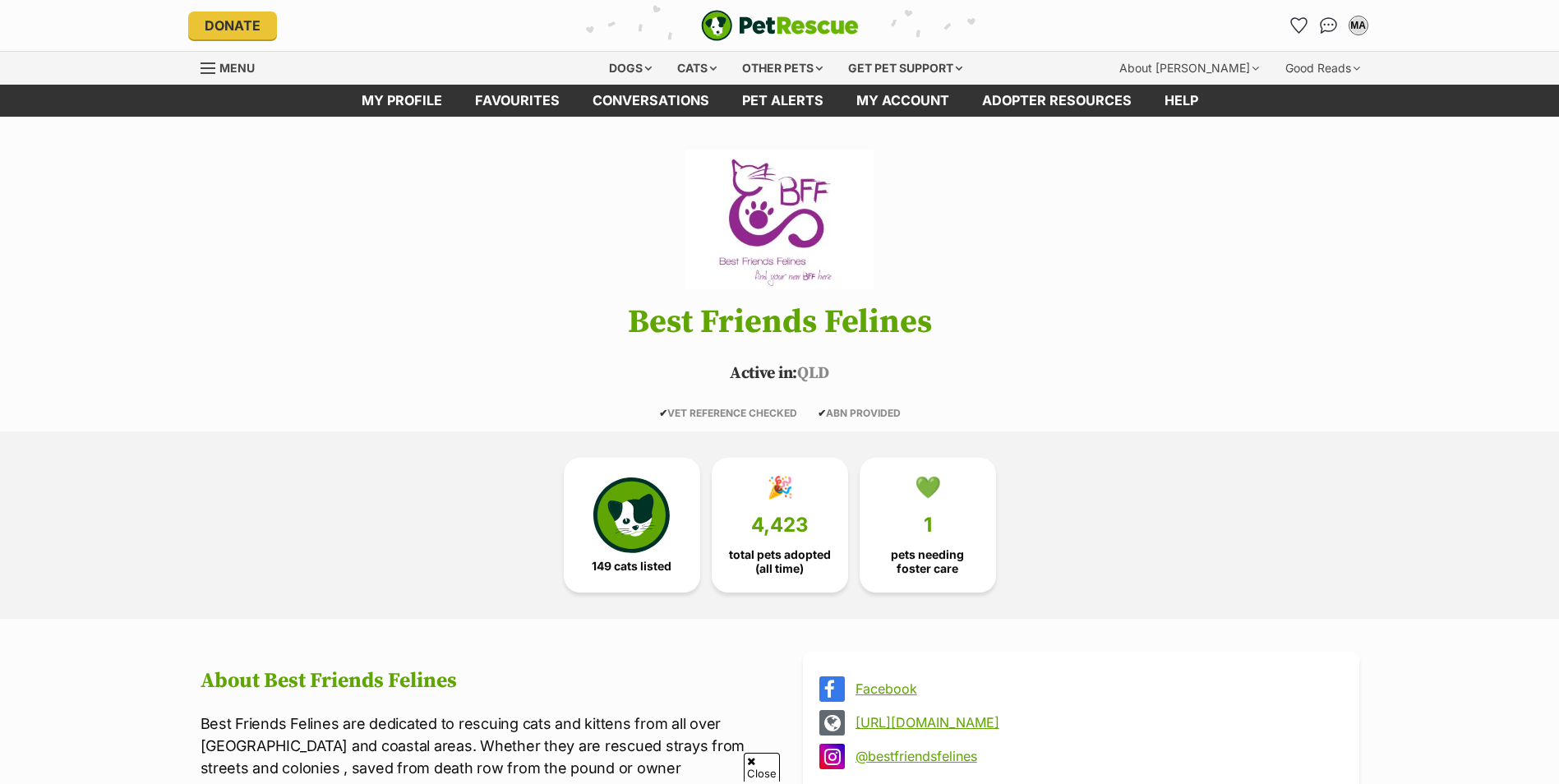
click at [1005, 715] on link "[URL][DOMAIN_NAME]" at bounding box center [1096, 722] width 481 height 15
